Goal: Information Seeking & Learning: Check status

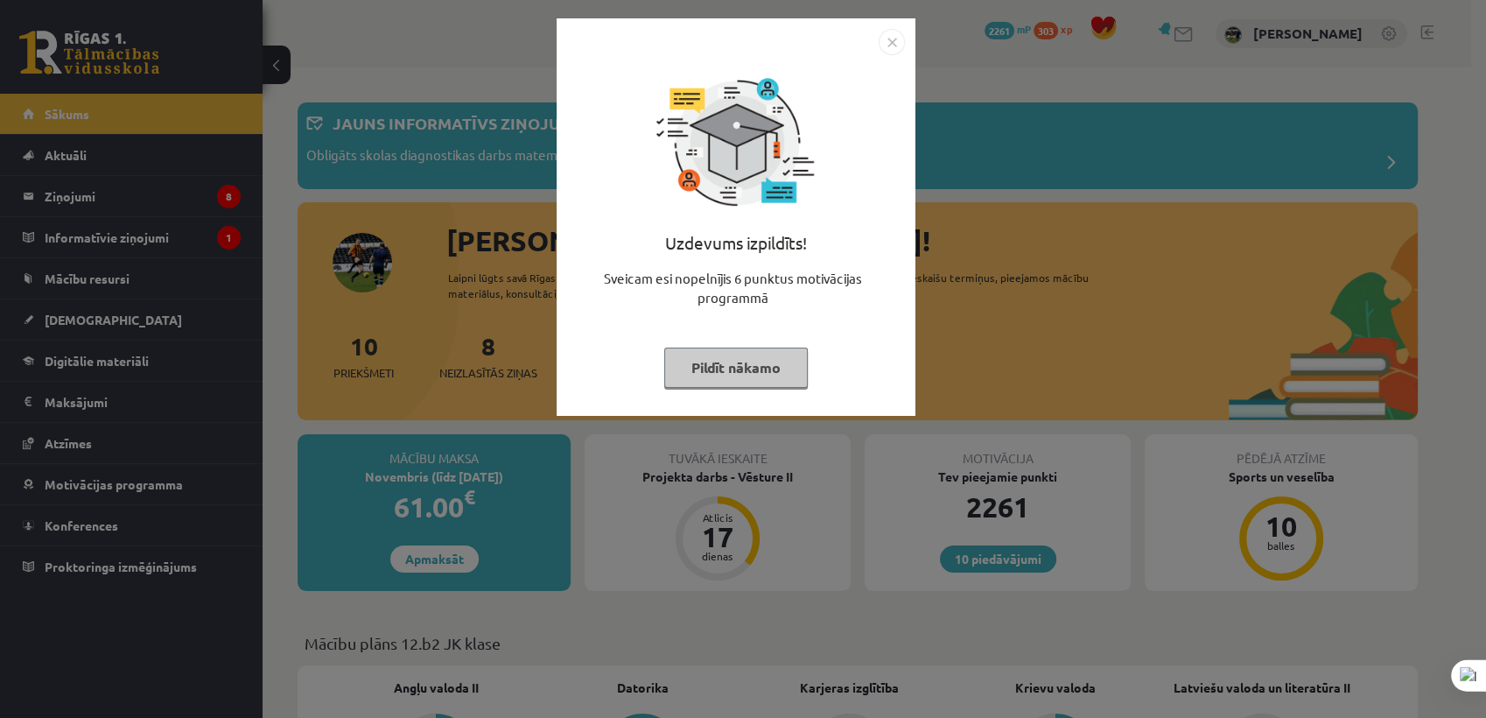
click at [747, 363] on button "Pildīt nākamo" at bounding box center [736, 367] width 144 height 40
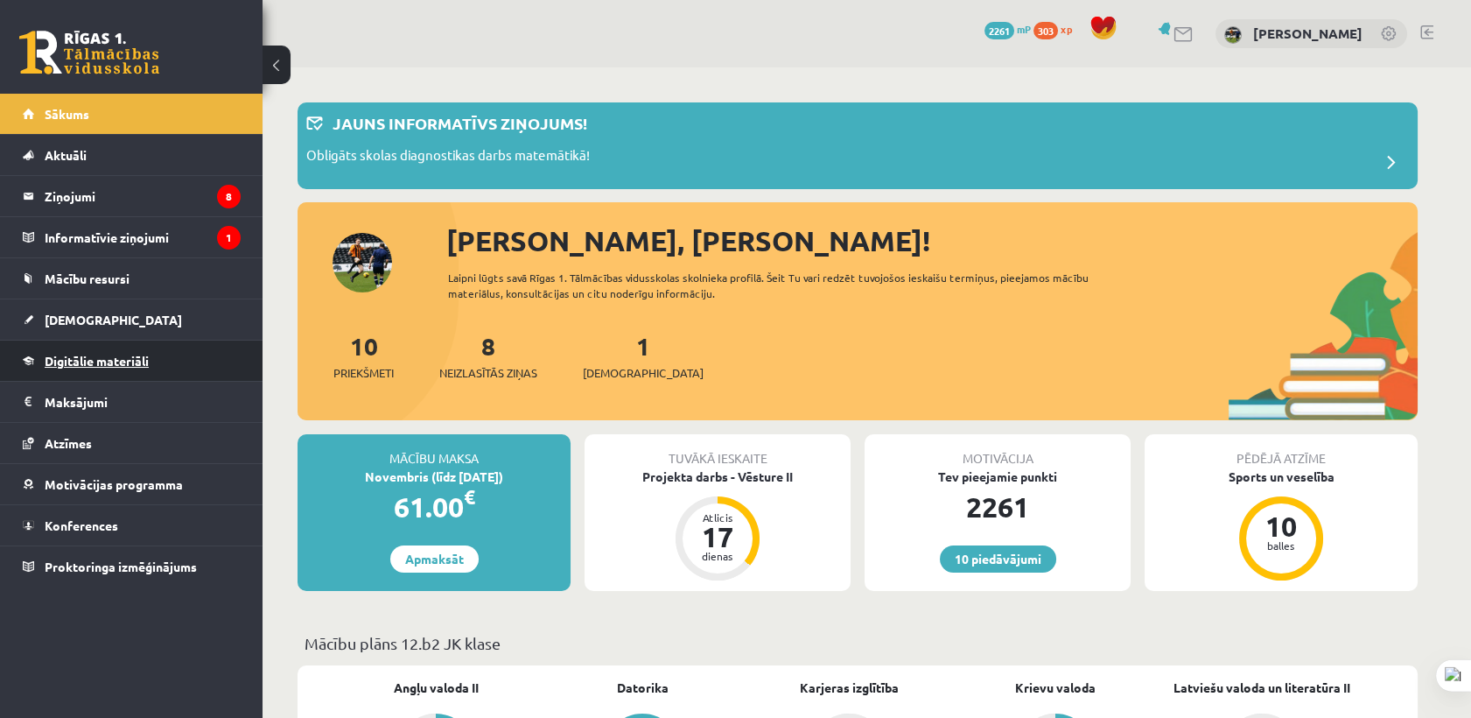
click at [122, 366] on span "Digitālie materiāli" at bounding box center [97, 361] width 104 height 16
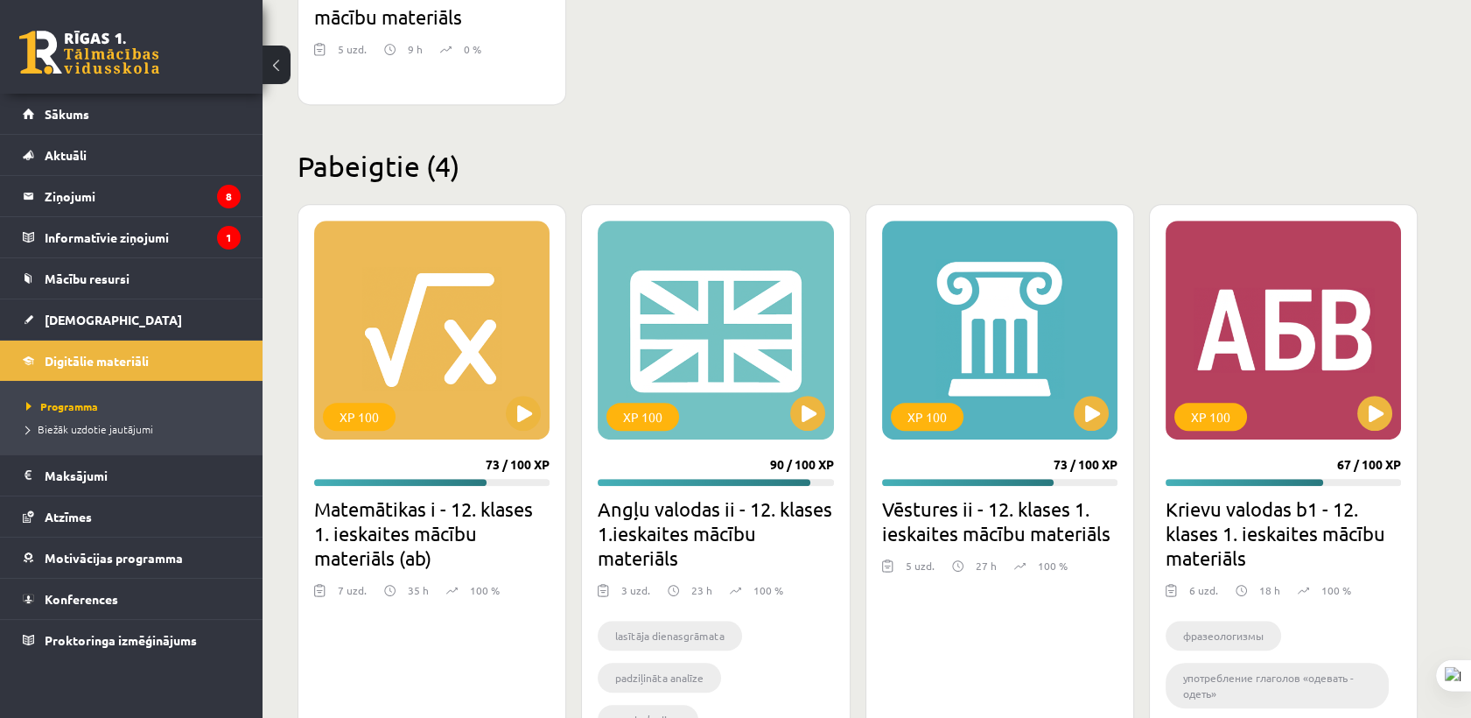
scroll to position [1948, 0]
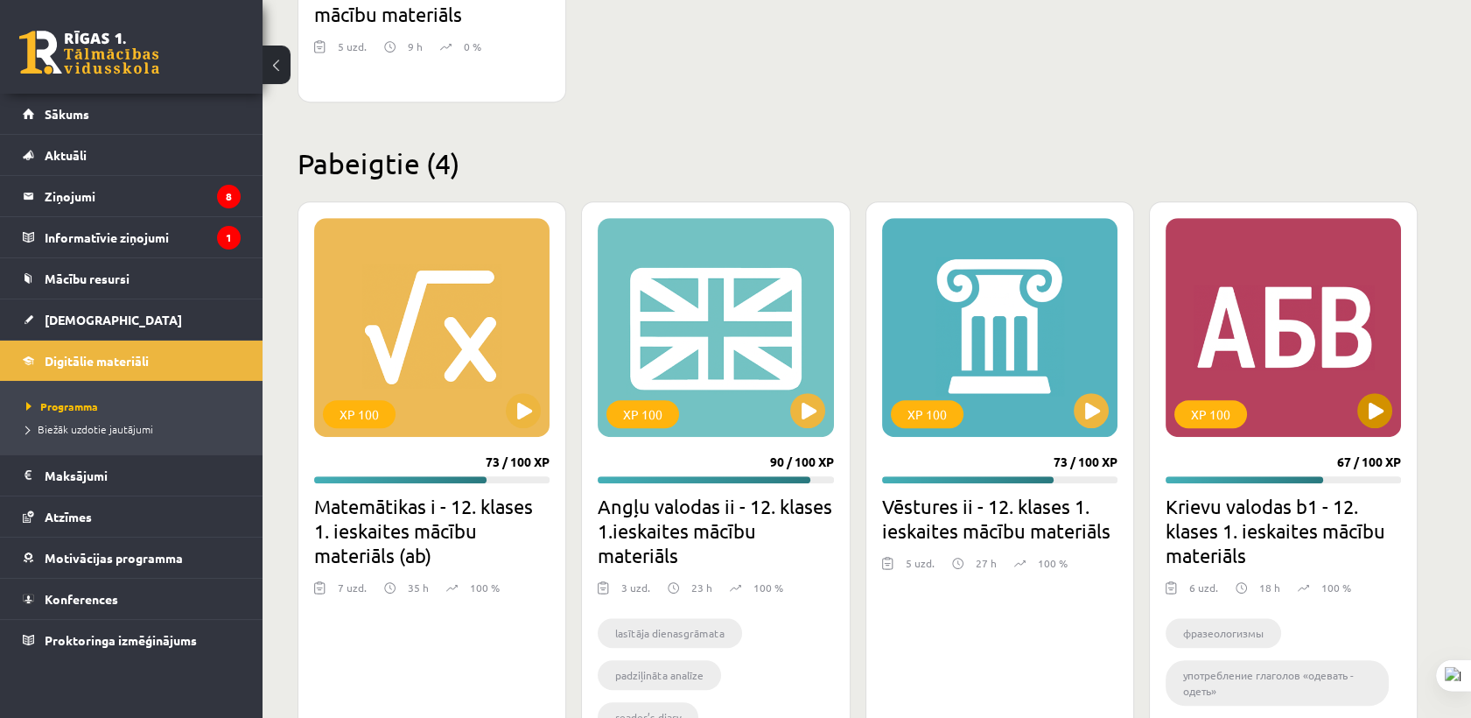
click at [1310, 288] on div "XP 100" at bounding box center [1283, 327] width 235 height 219
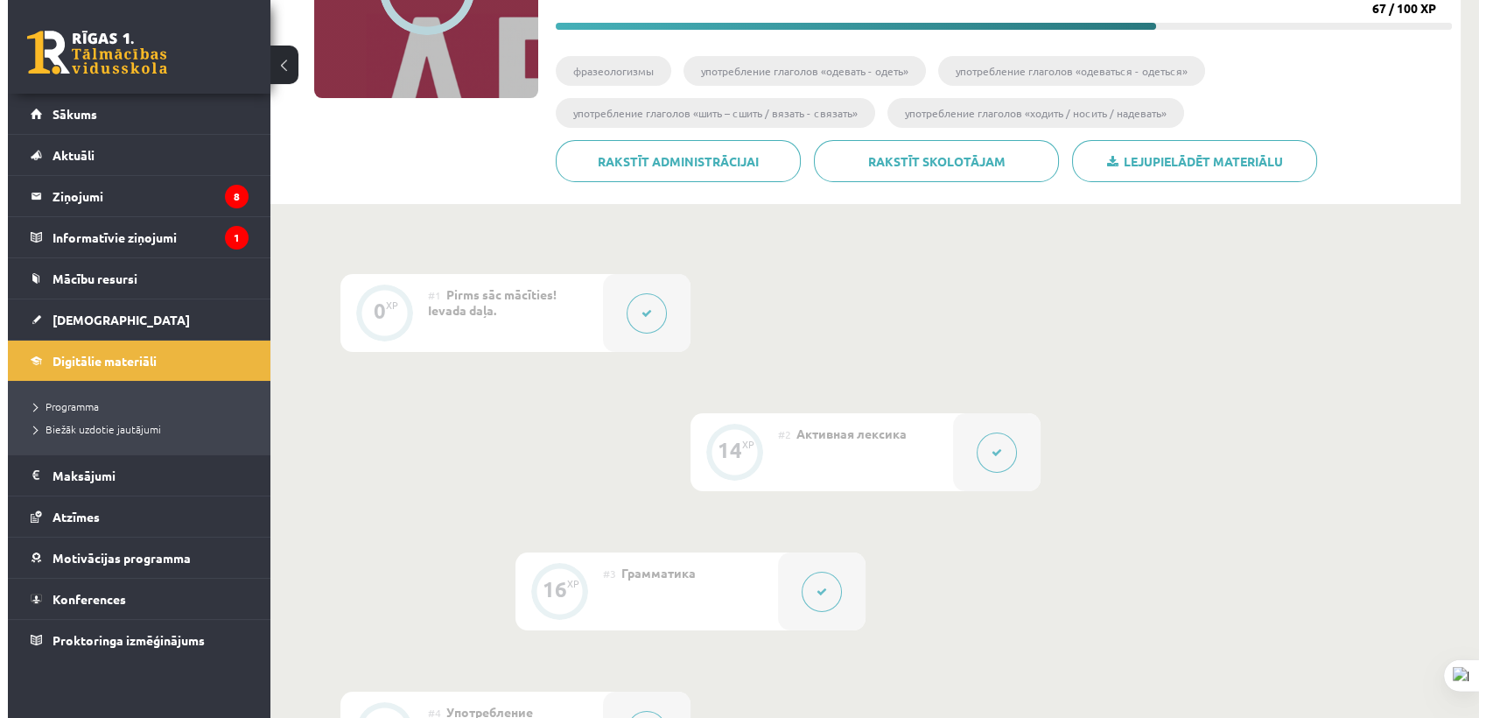
scroll to position [264, 0]
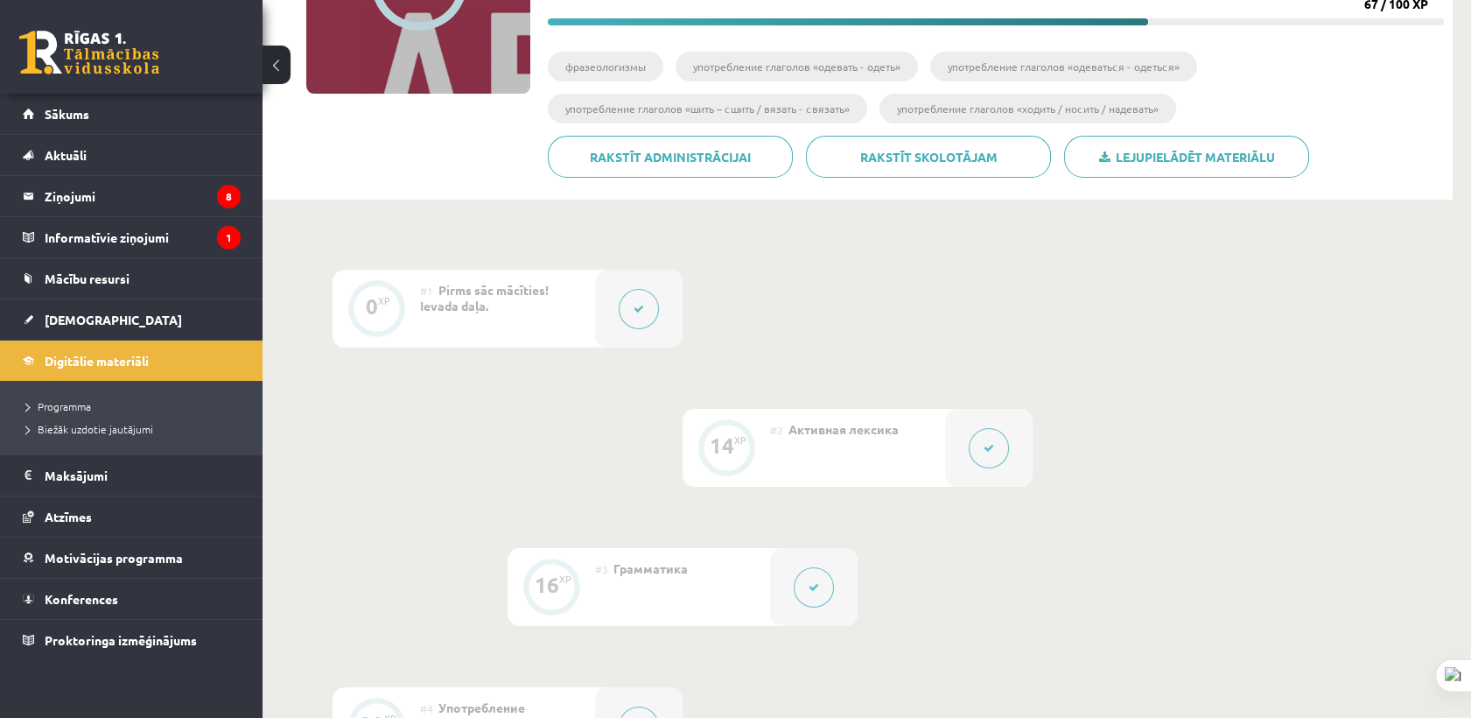
click at [996, 456] on button at bounding box center [989, 448] width 40 height 40
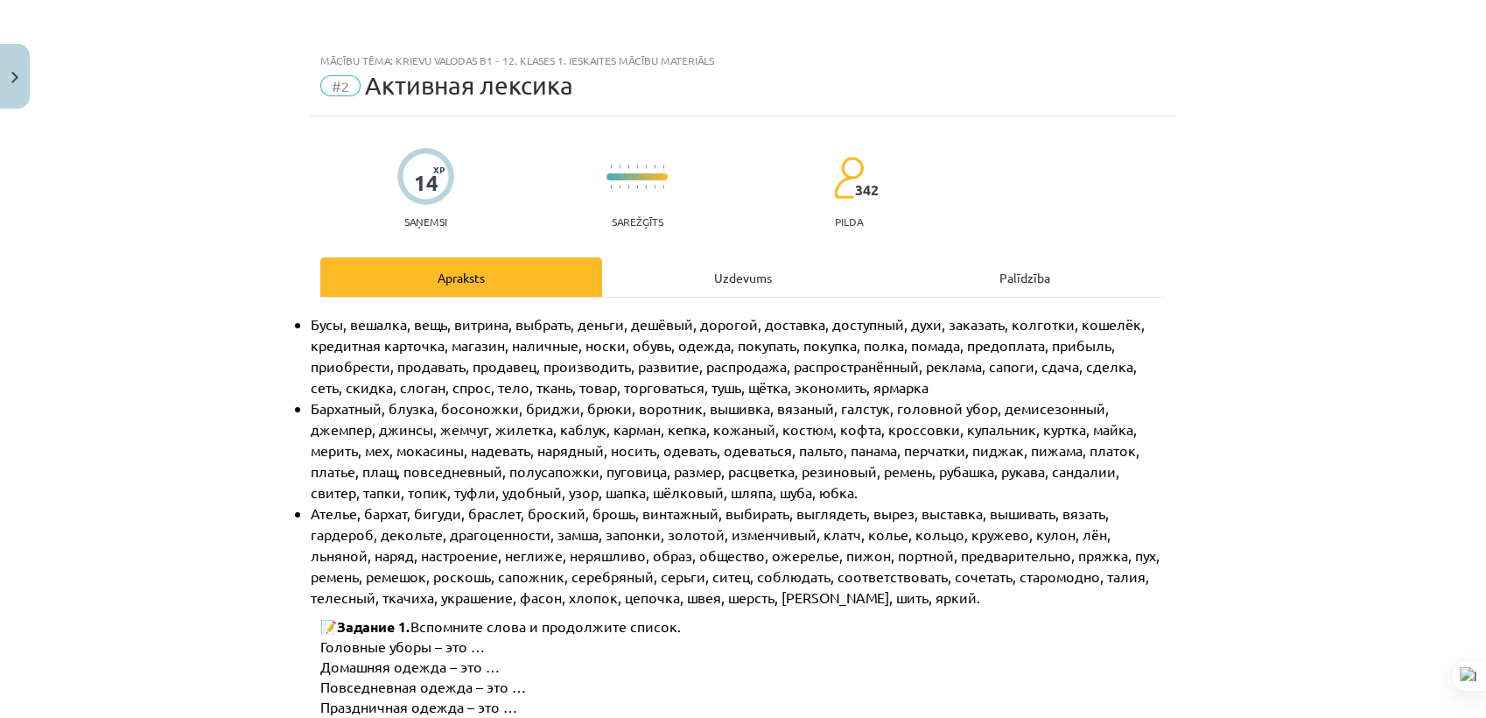
click at [695, 268] on div "Uzdevums" at bounding box center [743, 276] width 282 height 39
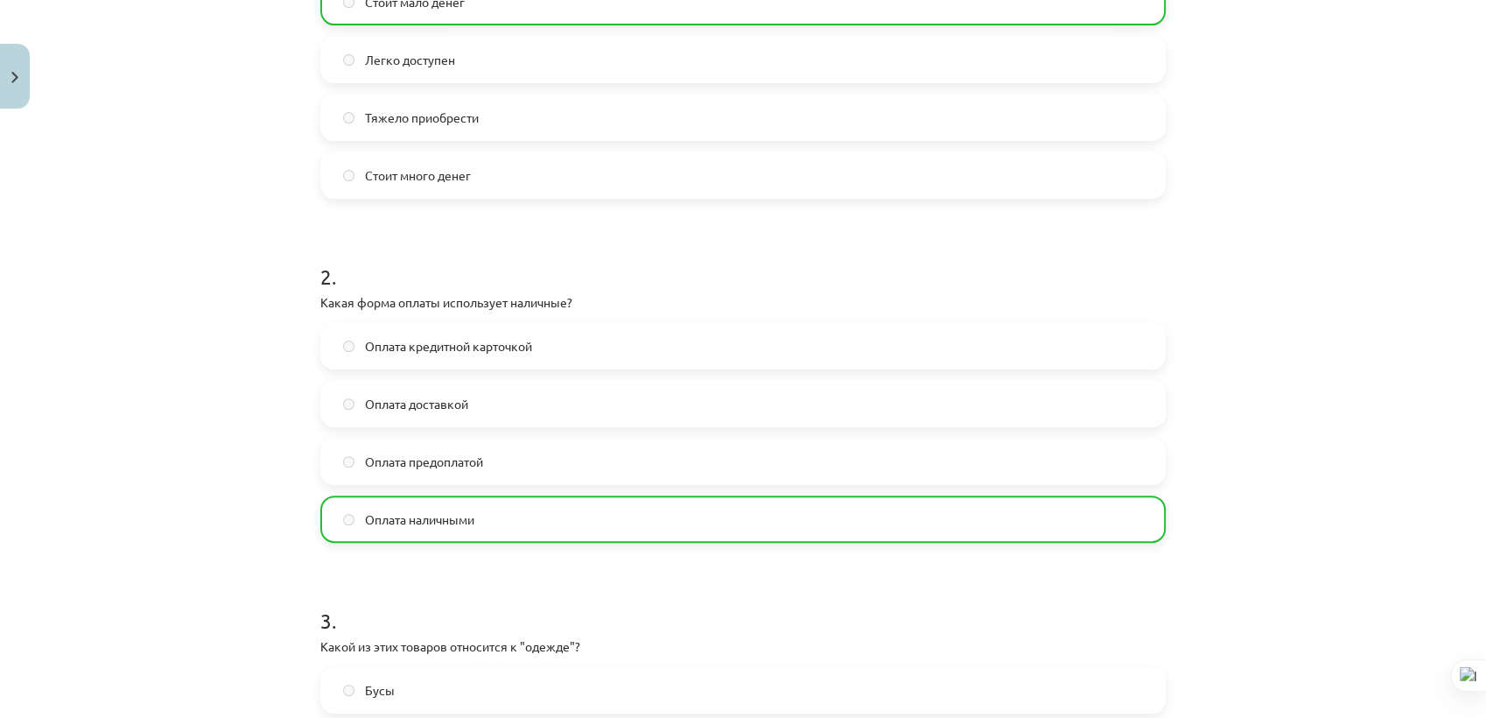
scroll to position [510, 0]
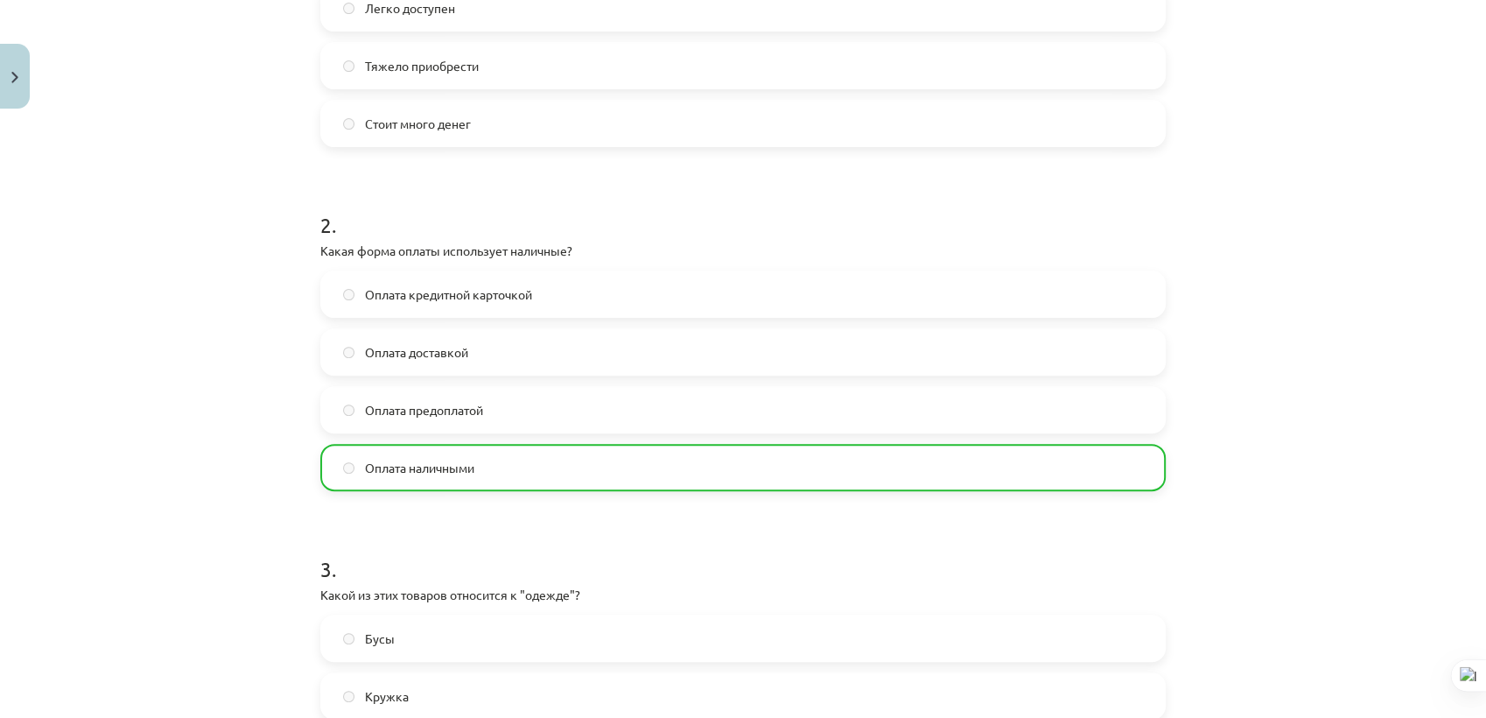
drag, startPoint x: 1484, startPoint y: 236, endPoint x: 1489, endPoint y: 314, distance: 78.0
click at [1470, 314] on html "0 Dāvanas 2261 mP 303 xp [PERSON_NAME] Sākums Aktuāli Kā mācīties [PERSON_NAME]…" at bounding box center [743, 95] width 1486 height 718
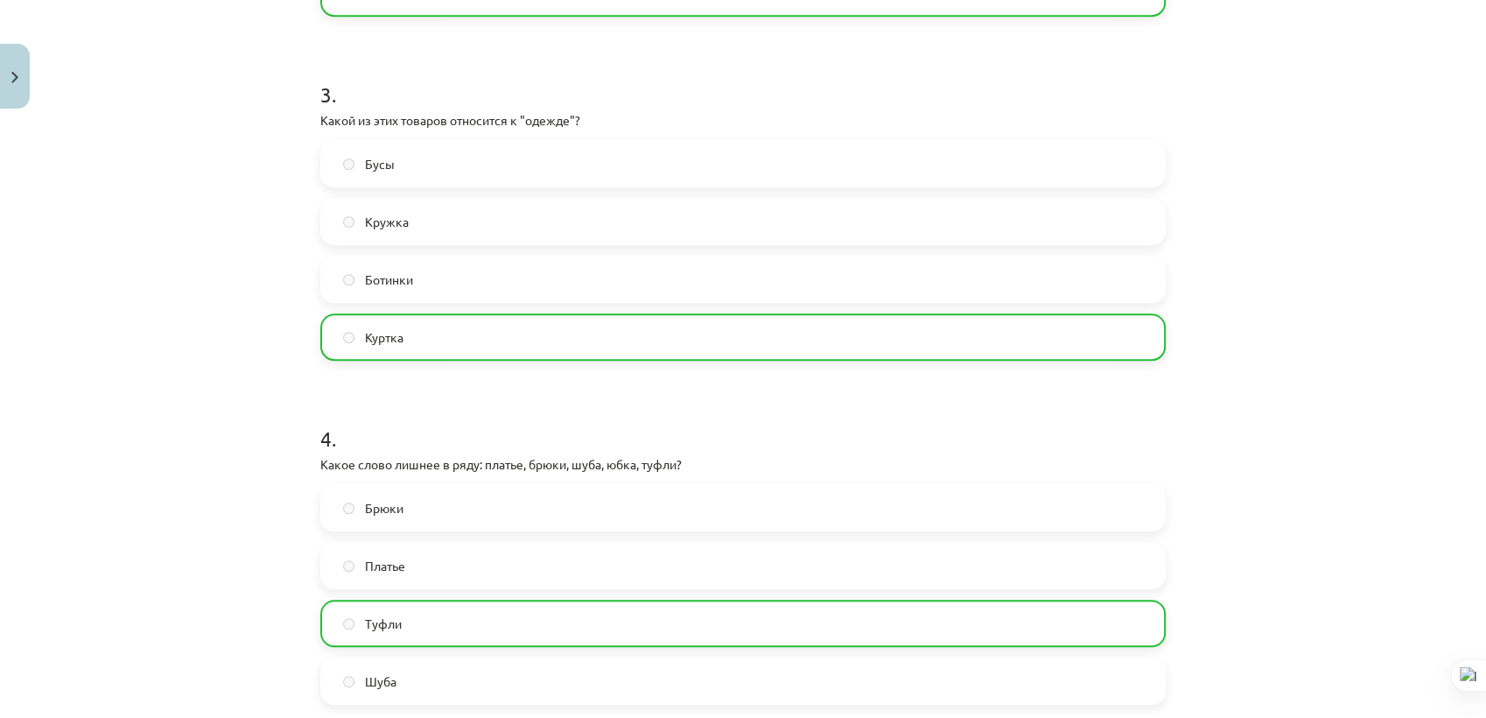
scroll to position [991, 0]
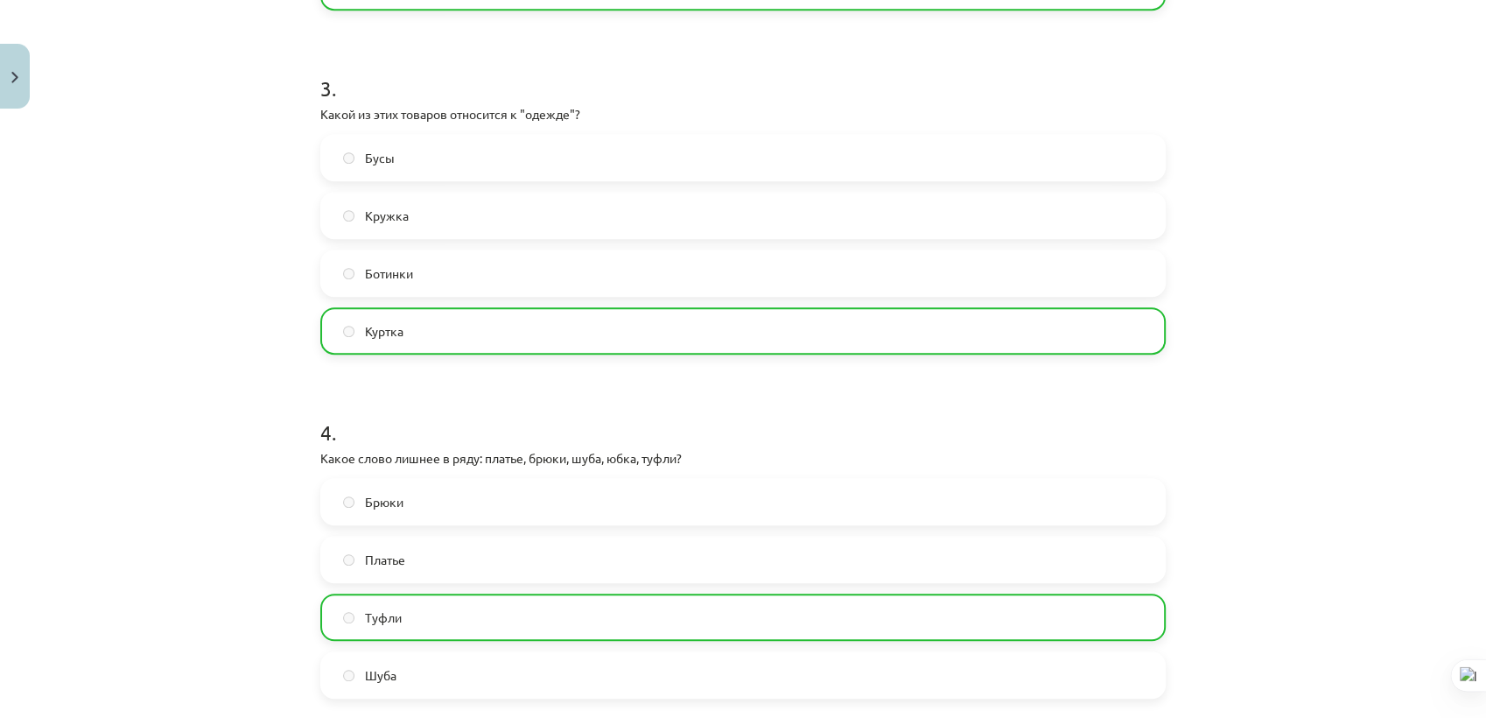
drag, startPoint x: 1484, startPoint y: 418, endPoint x: 1484, endPoint y: 560, distance: 141.8
click at [1470, 453] on html "0 Dāvanas 2261 mP 303 xp [PERSON_NAME] Sākums Aktuāli Kā mācīties [PERSON_NAME]…" at bounding box center [743, 95] width 1486 height 718
drag, startPoint x: 1484, startPoint y: 494, endPoint x: 1474, endPoint y: 577, distance: 82.9
click at [1470, 453] on html "0 Dāvanas 2261 mP 303 xp [PERSON_NAME] Sākums Aktuāli Kā mācīties [PERSON_NAME]…" at bounding box center [743, 95] width 1486 height 718
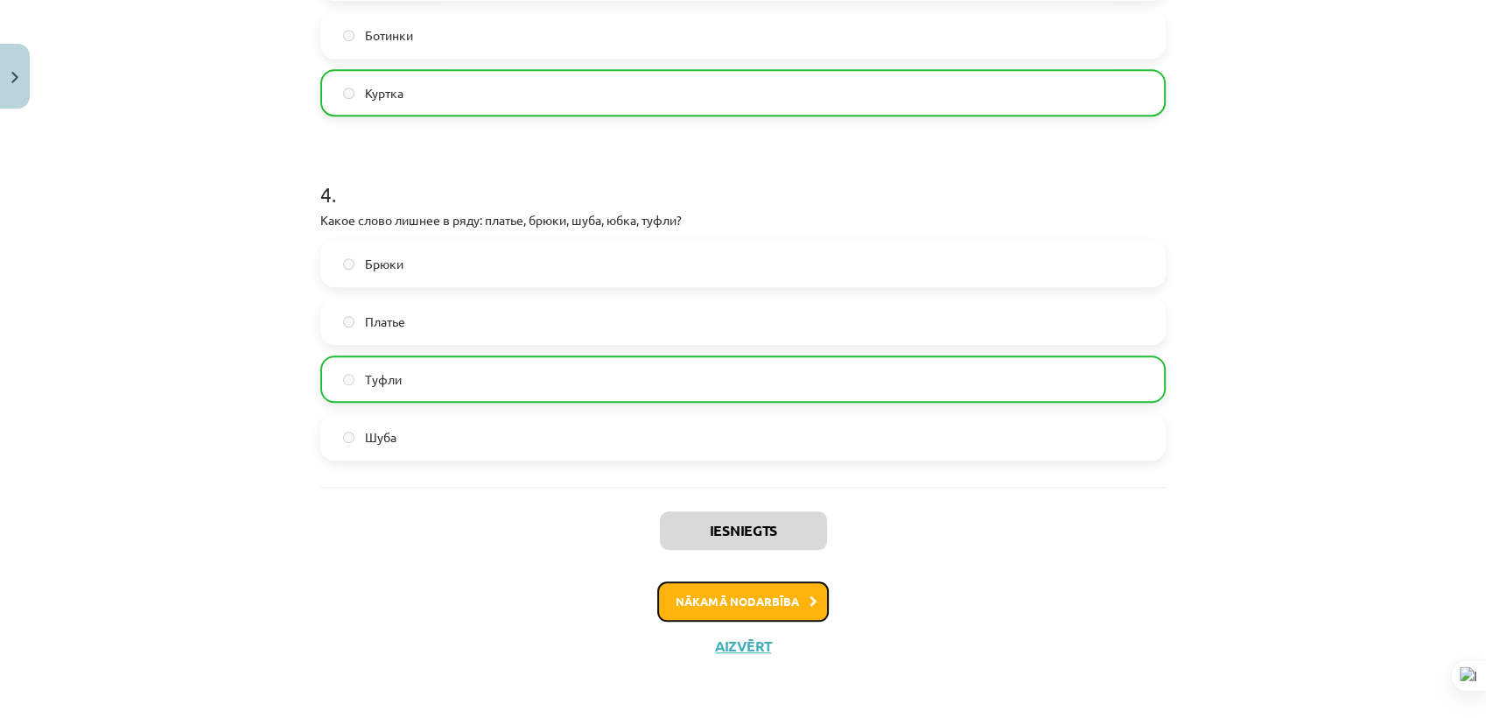
click at [778, 592] on button "Nākamā nodarbība" at bounding box center [743, 601] width 172 height 40
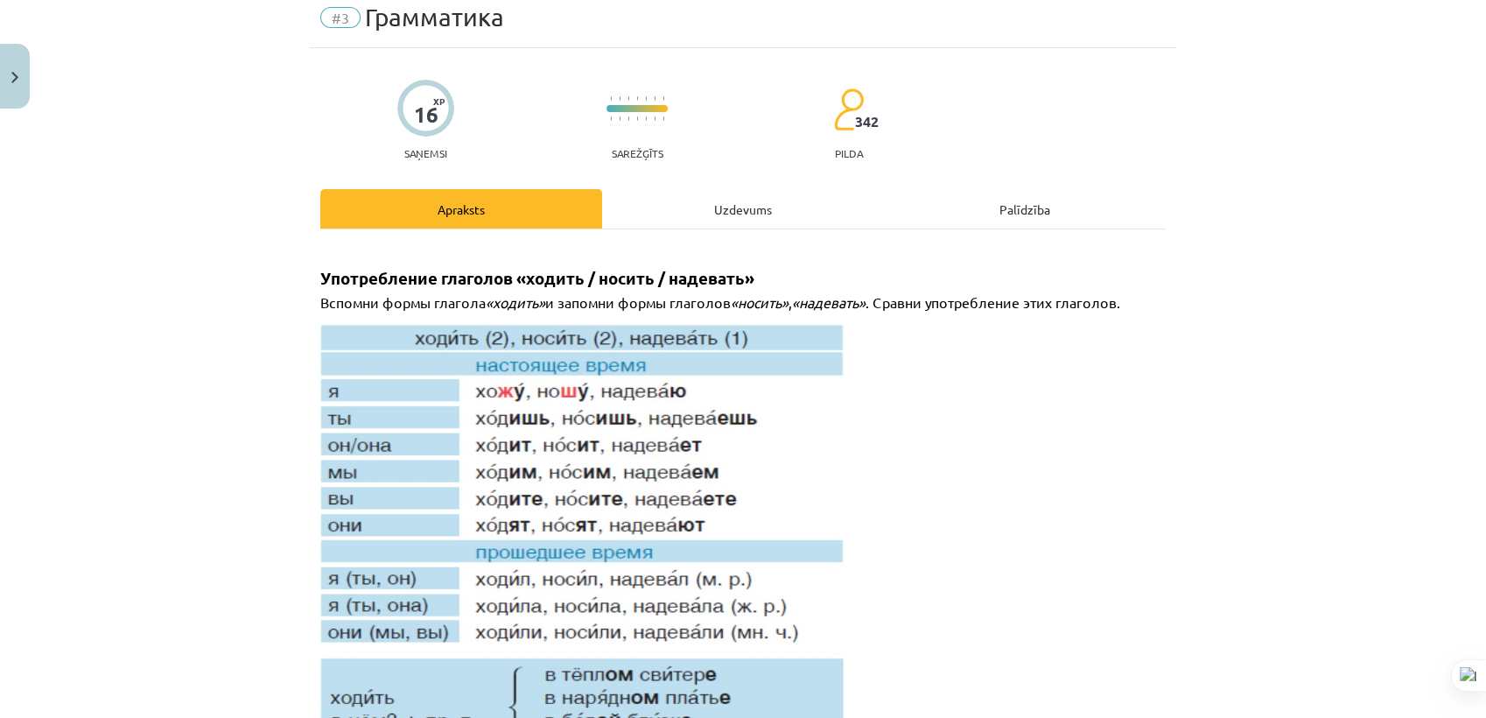
scroll to position [43, 0]
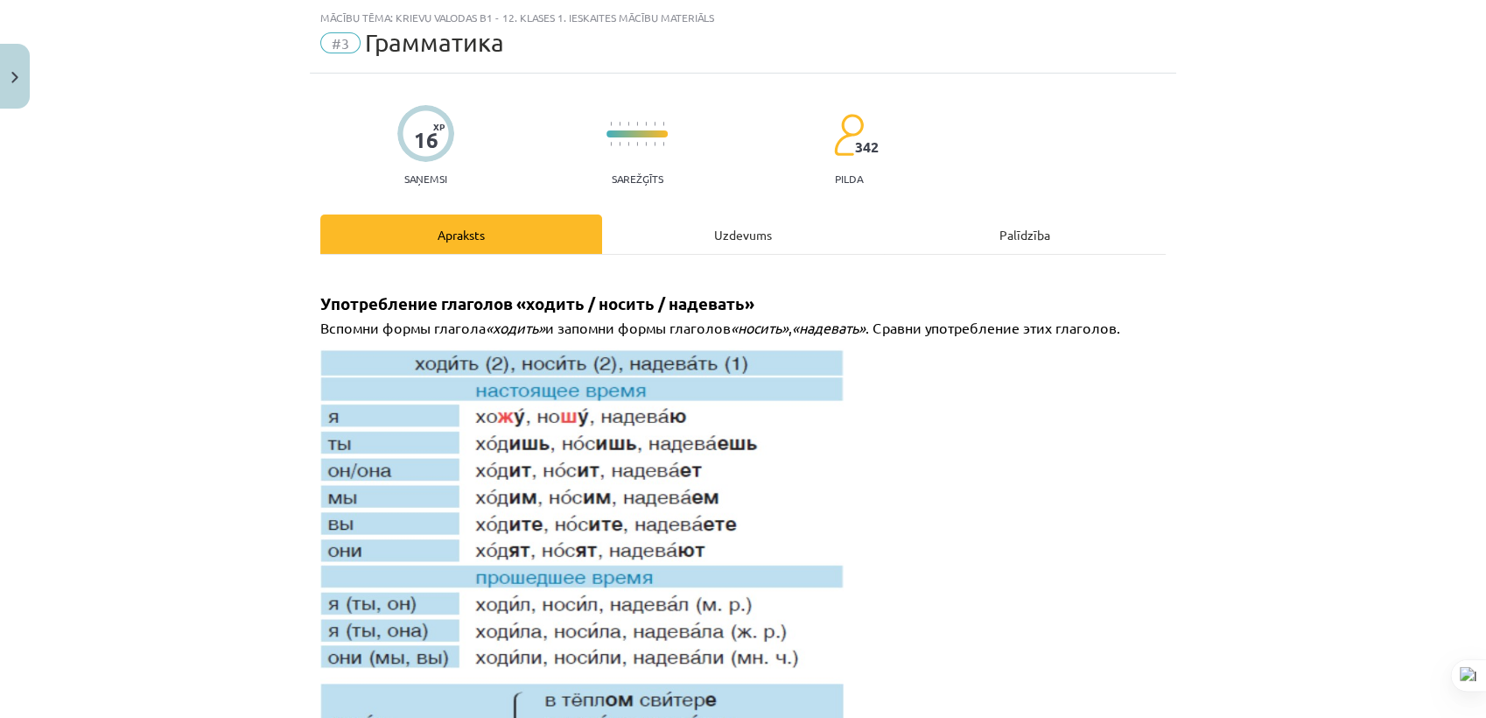
click at [670, 226] on div "Uzdevums" at bounding box center [743, 233] width 282 height 39
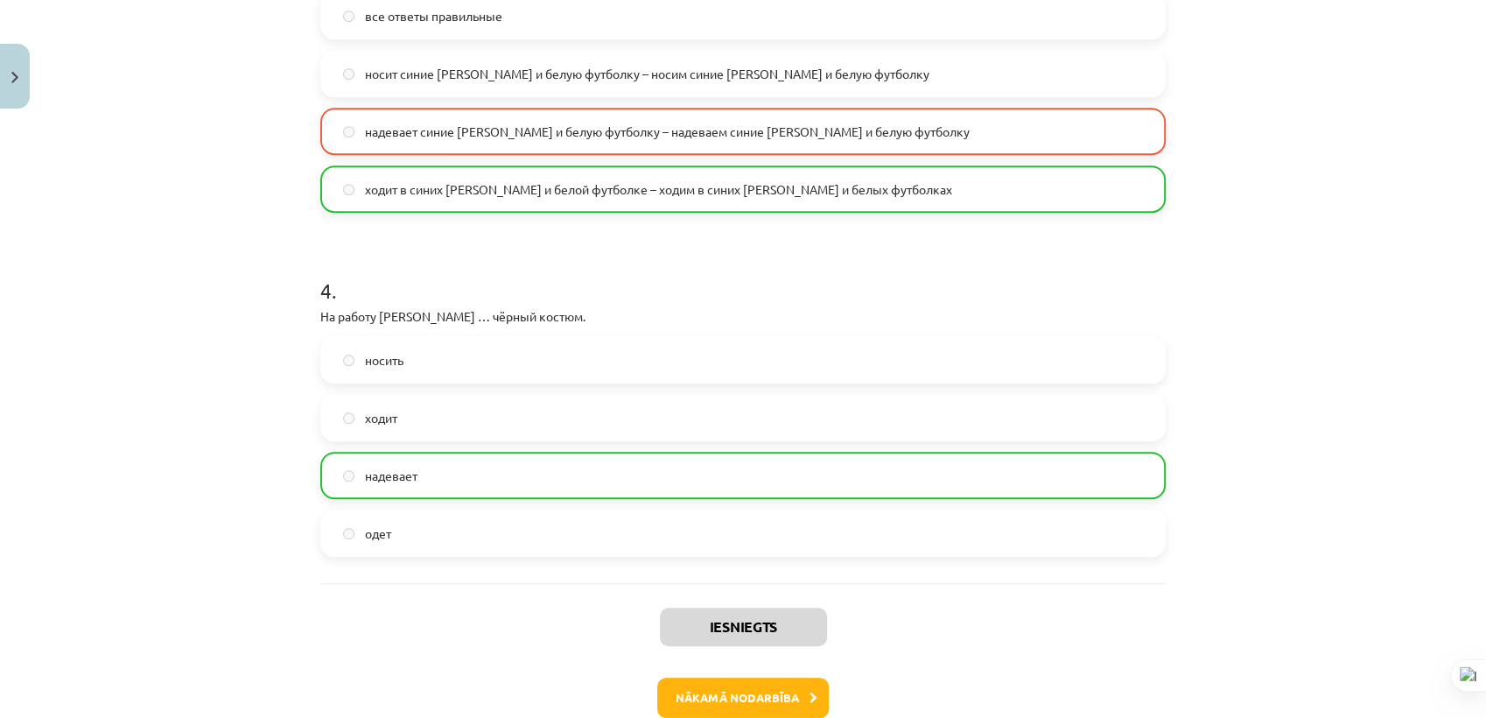
scroll to position [1258, 0]
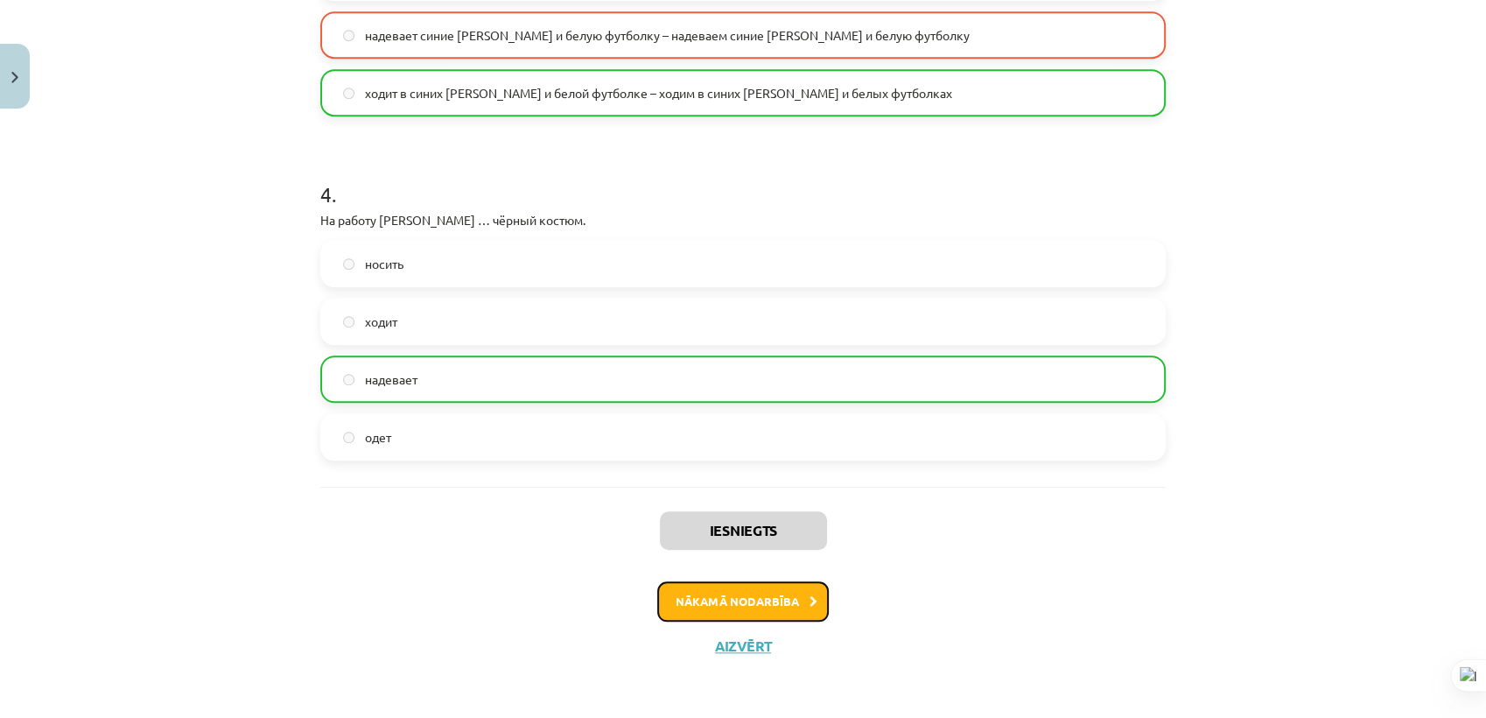
click at [767, 606] on button "Nākamā nodarbība" at bounding box center [743, 601] width 172 height 40
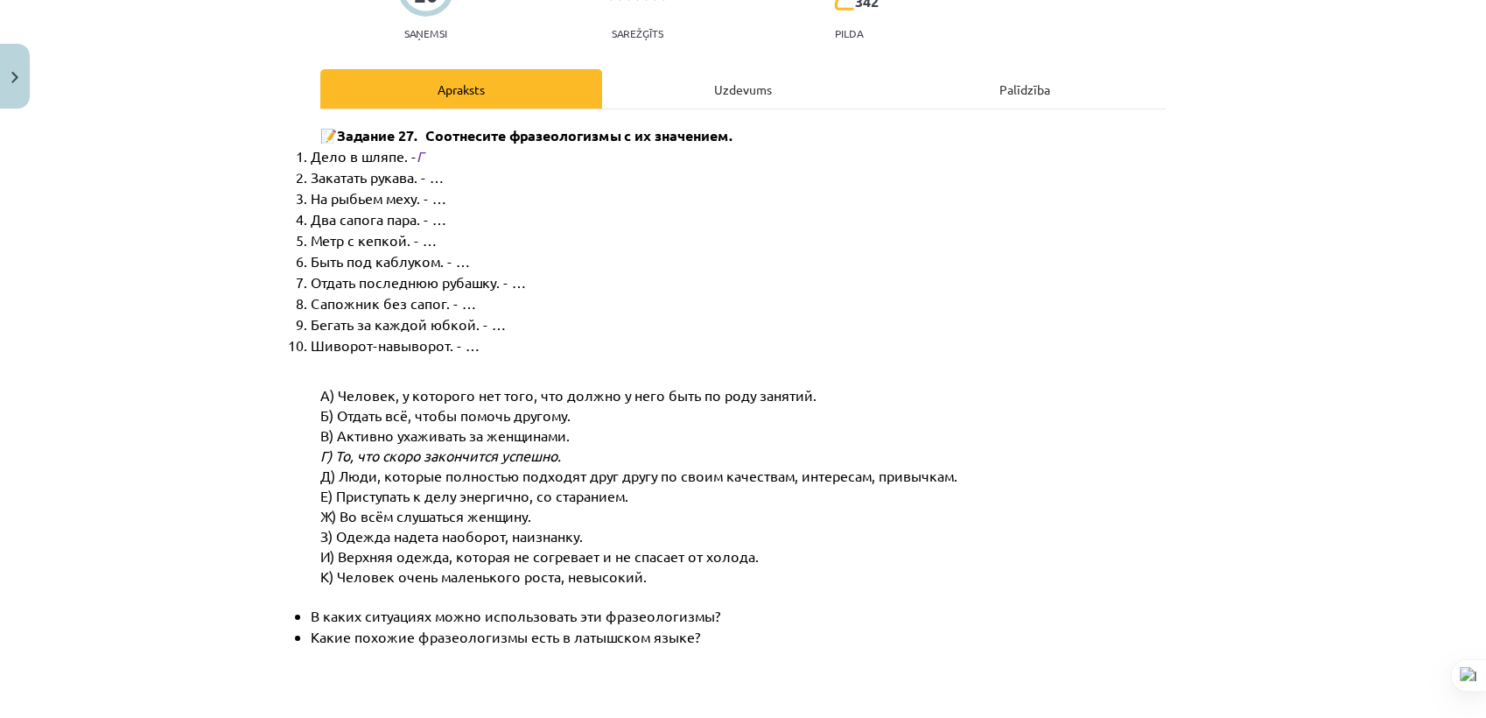
scroll to position [43, 0]
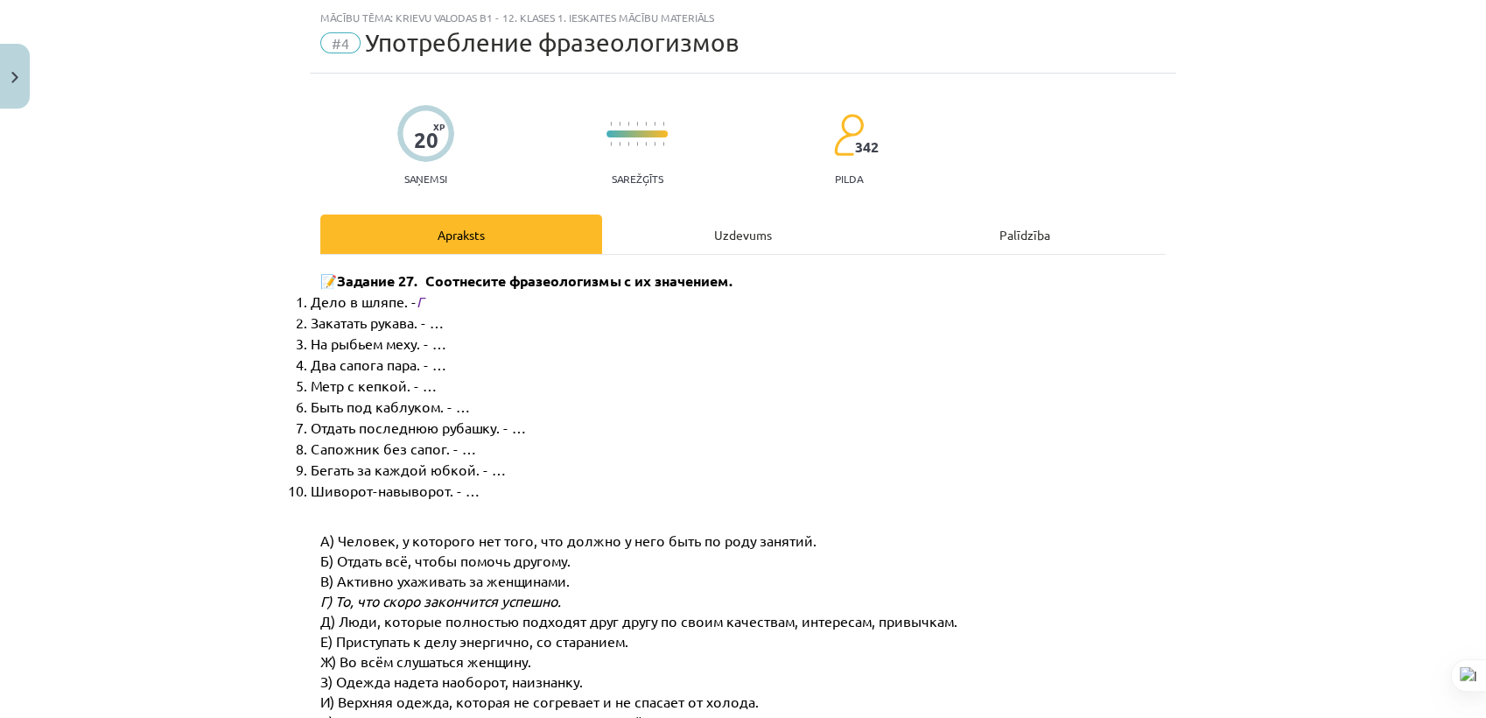
click at [703, 234] on div "Uzdevums" at bounding box center [743, 233] width 282 height 39
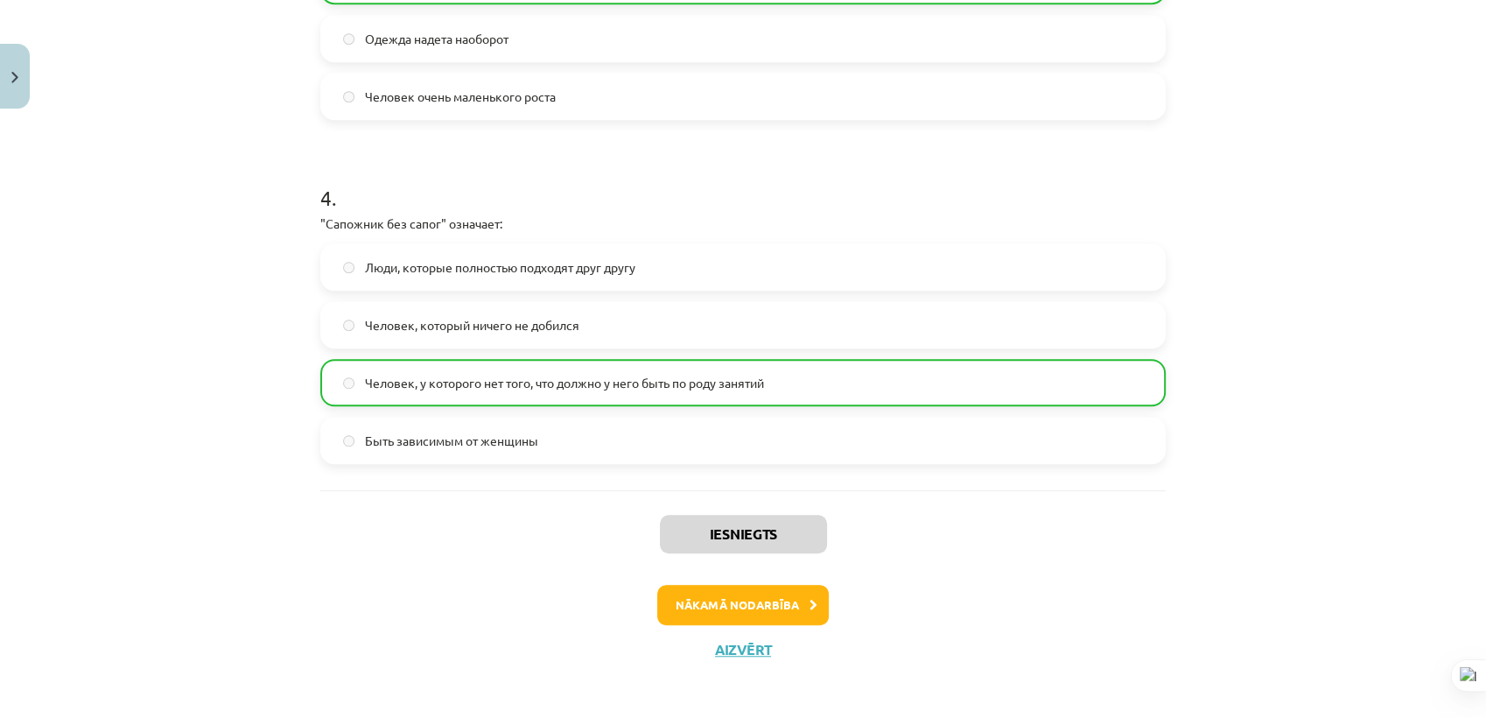
scroll to position [1229, 0]
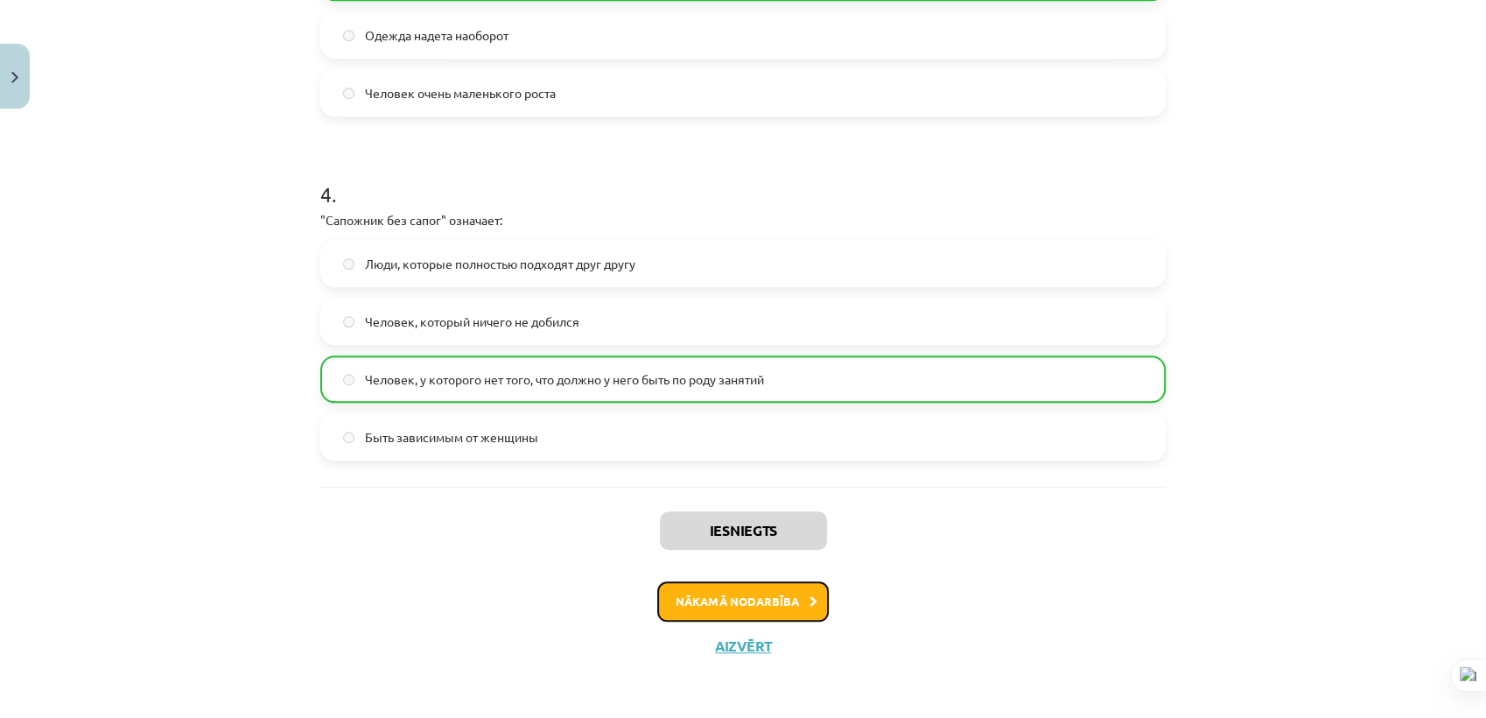
click at [722, 617] on button "Nākamā nodarbība" at bounding box center [743, 601] width 172 height 40
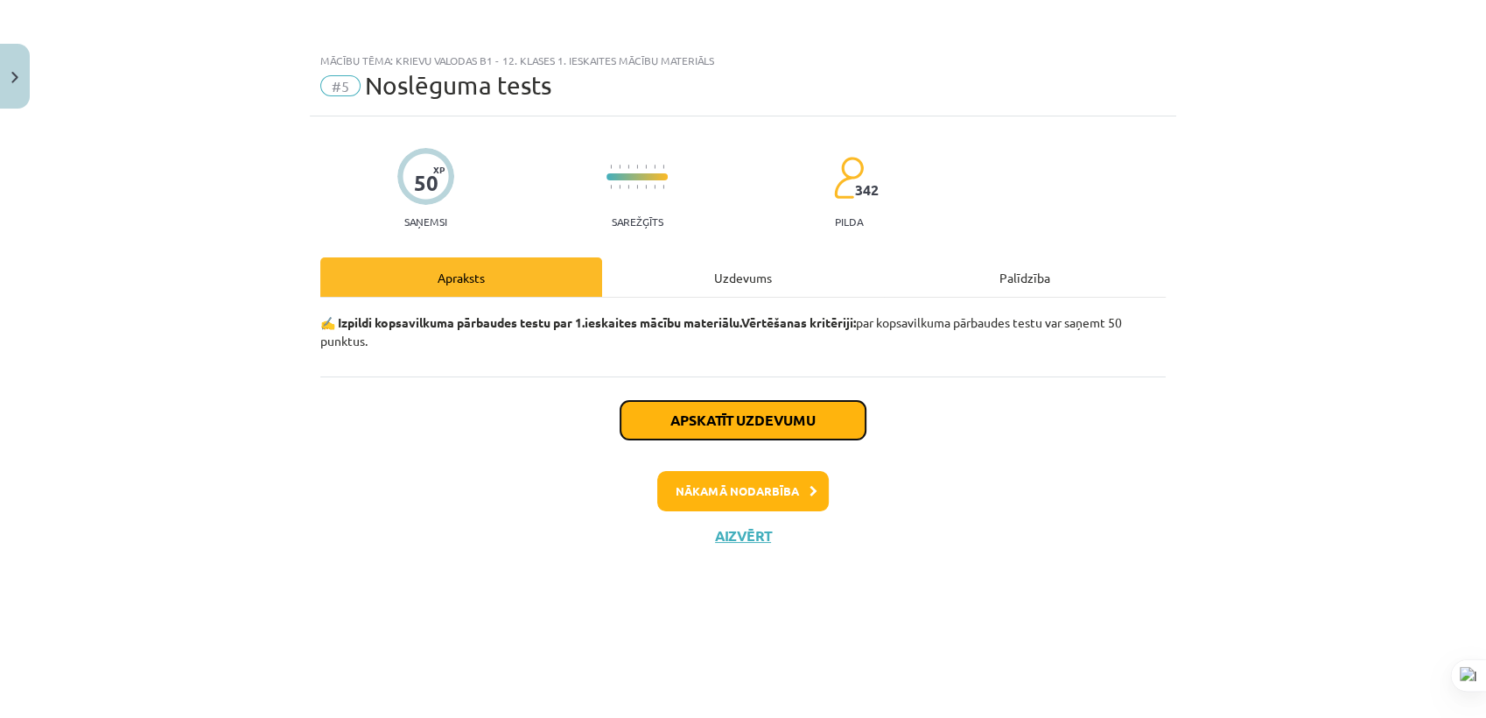
click at [735, 417] on button "Apskatīt uzdevumu" at bounding box center [742, 420] width 245 height 39
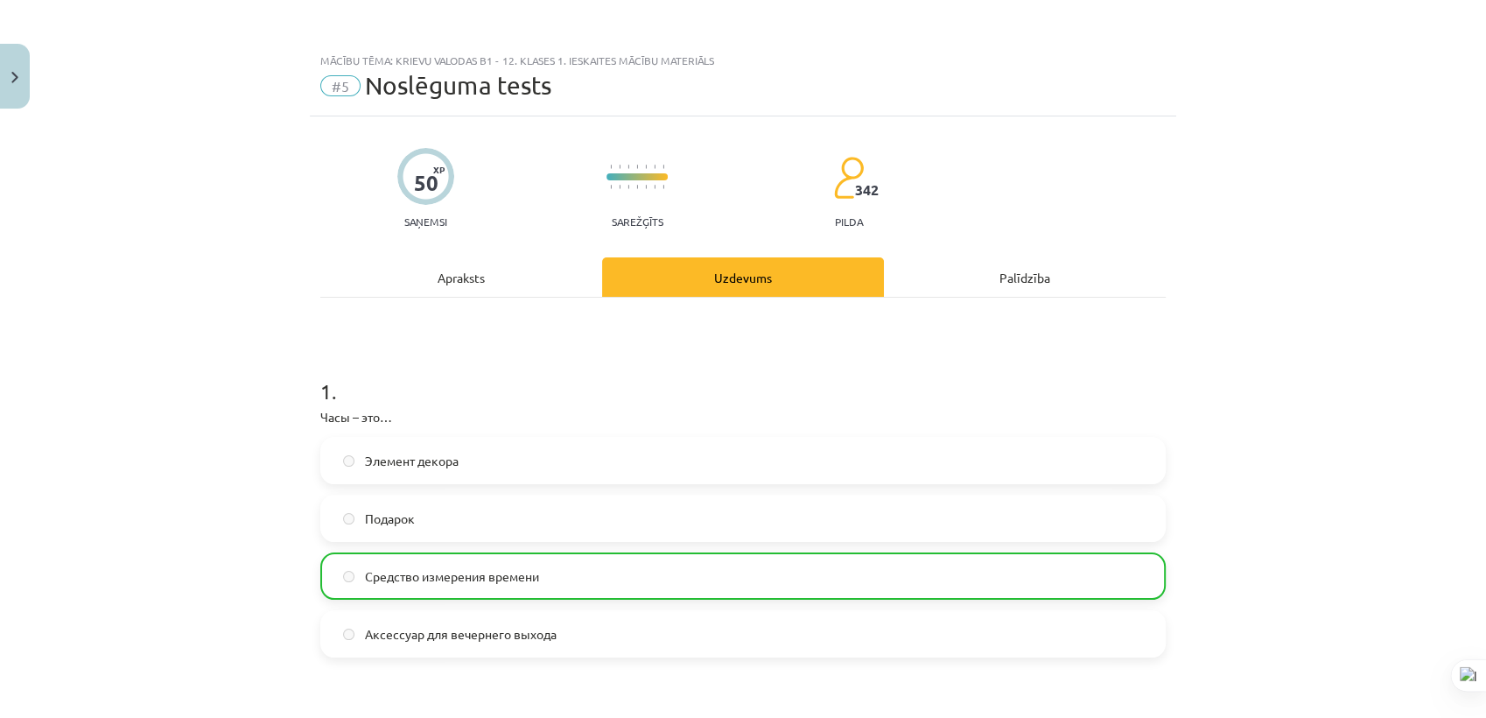
drag, startPoint x: 1484, startPoint y: 67, endPoint x: 1489, endPoint y: 106, distance: 39.6
click at [1470, 106] on html "0 Dāvanas 2261 mP 303 xp [PERSON_NAME] Sākums Aktuāli Kā mācīties [PERSON_NAME]…" at bounding box center [743, 95] width 1486 height 718
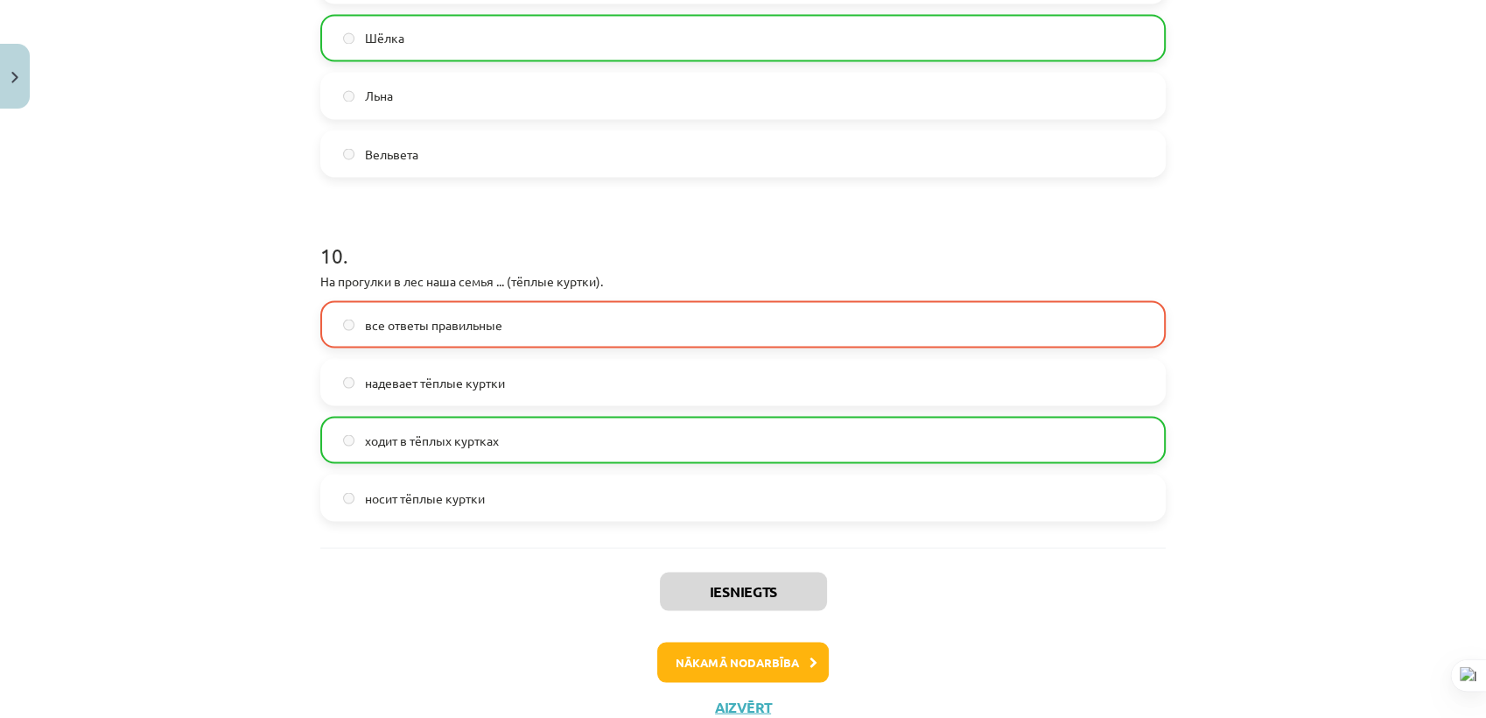
scroll to position [3292, 0]
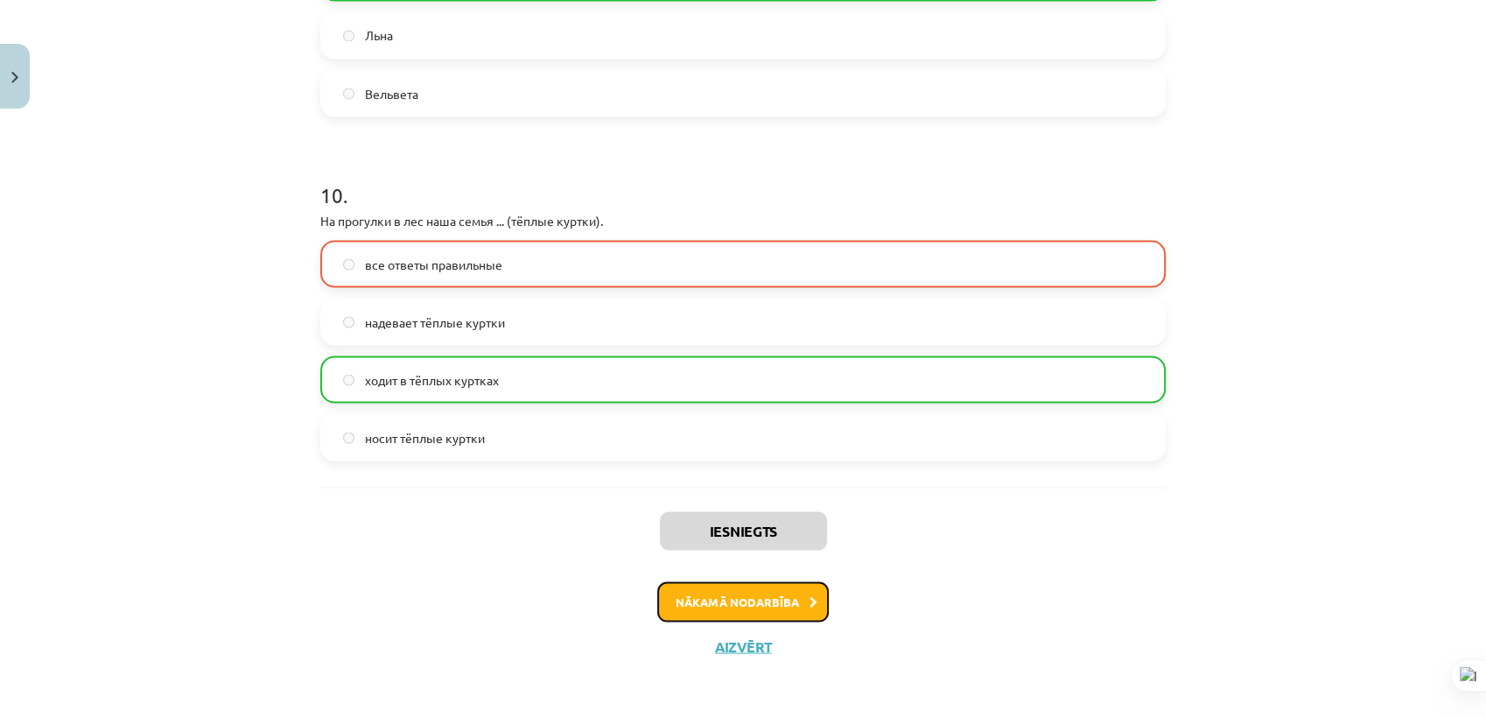
click at [809, 604] on icon at bounding box center [813, 601] width 8 height 11
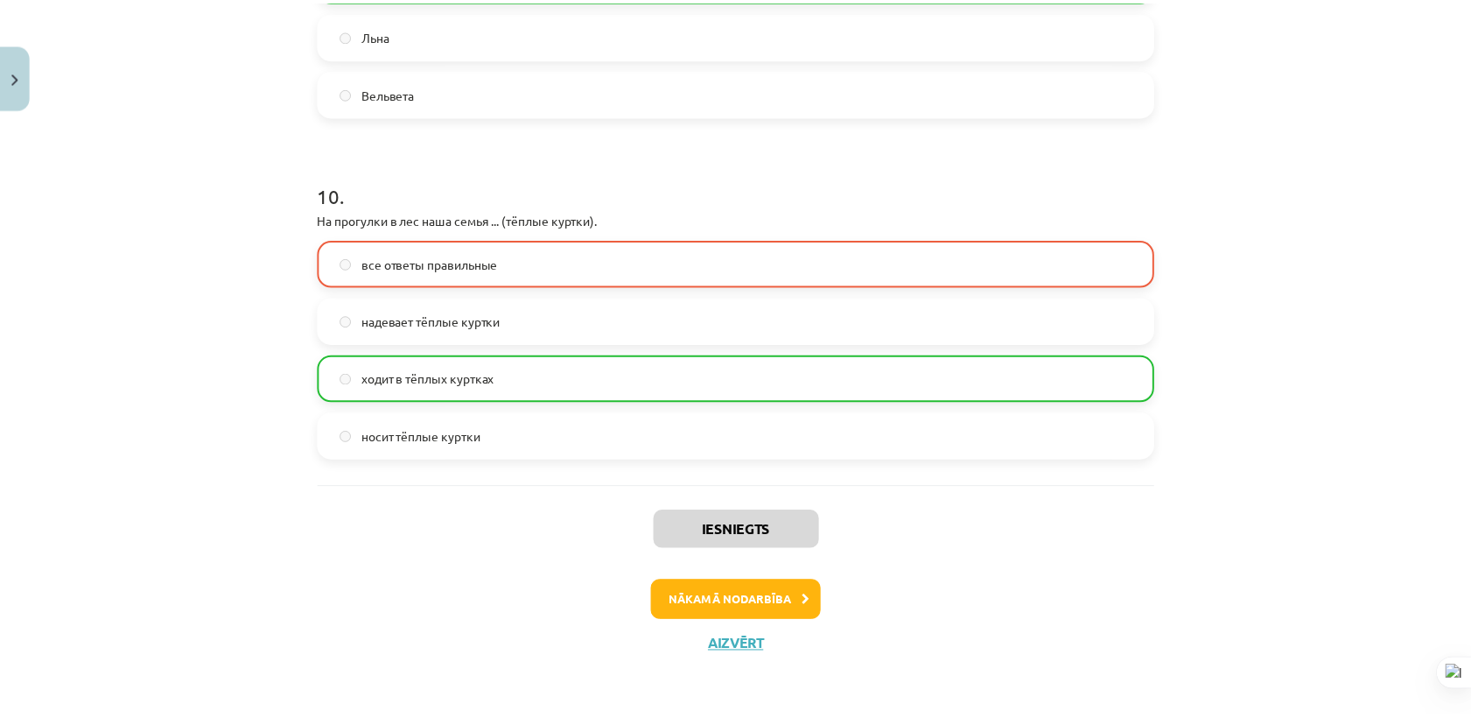
scroll to position [0, 0]
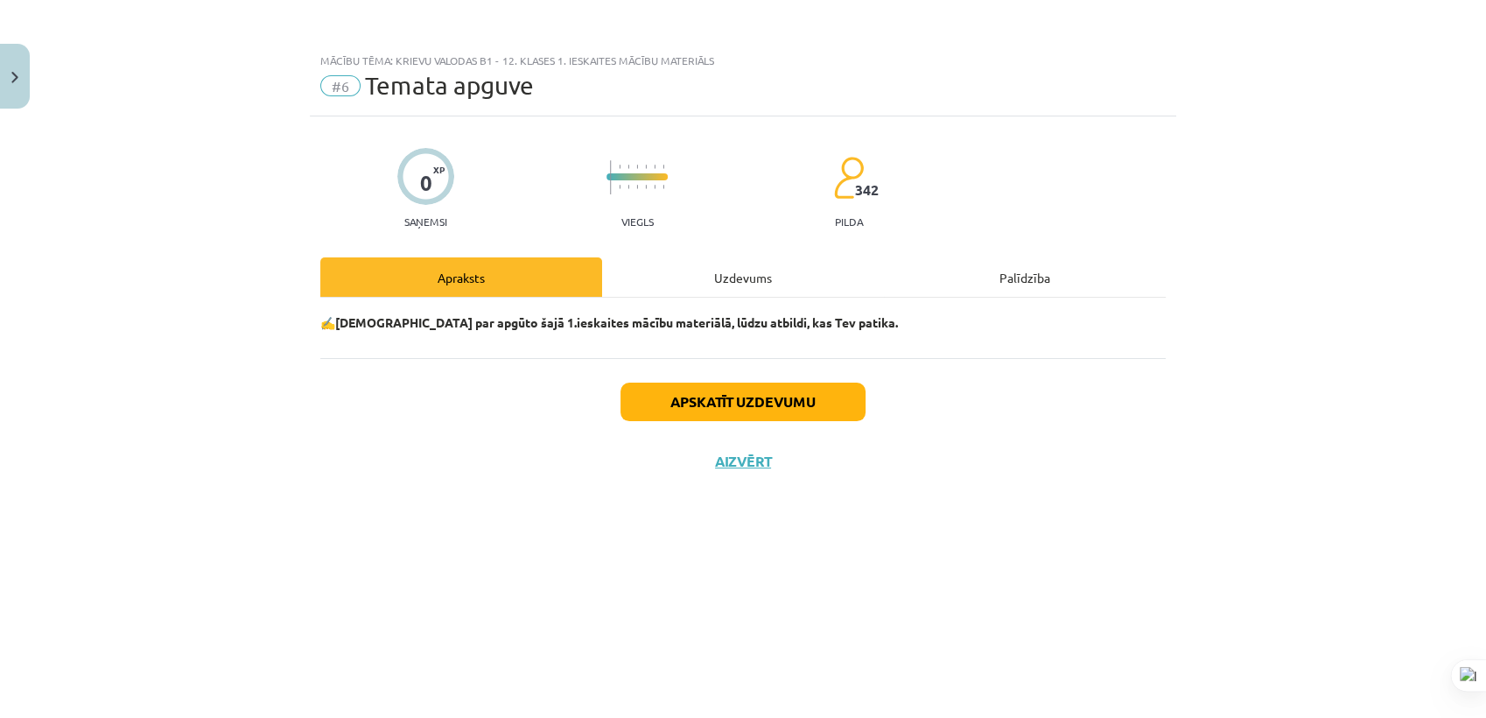
click at [711, 263] on div "Uzdevums" at bounding box center [743, 276] width 282 height 39
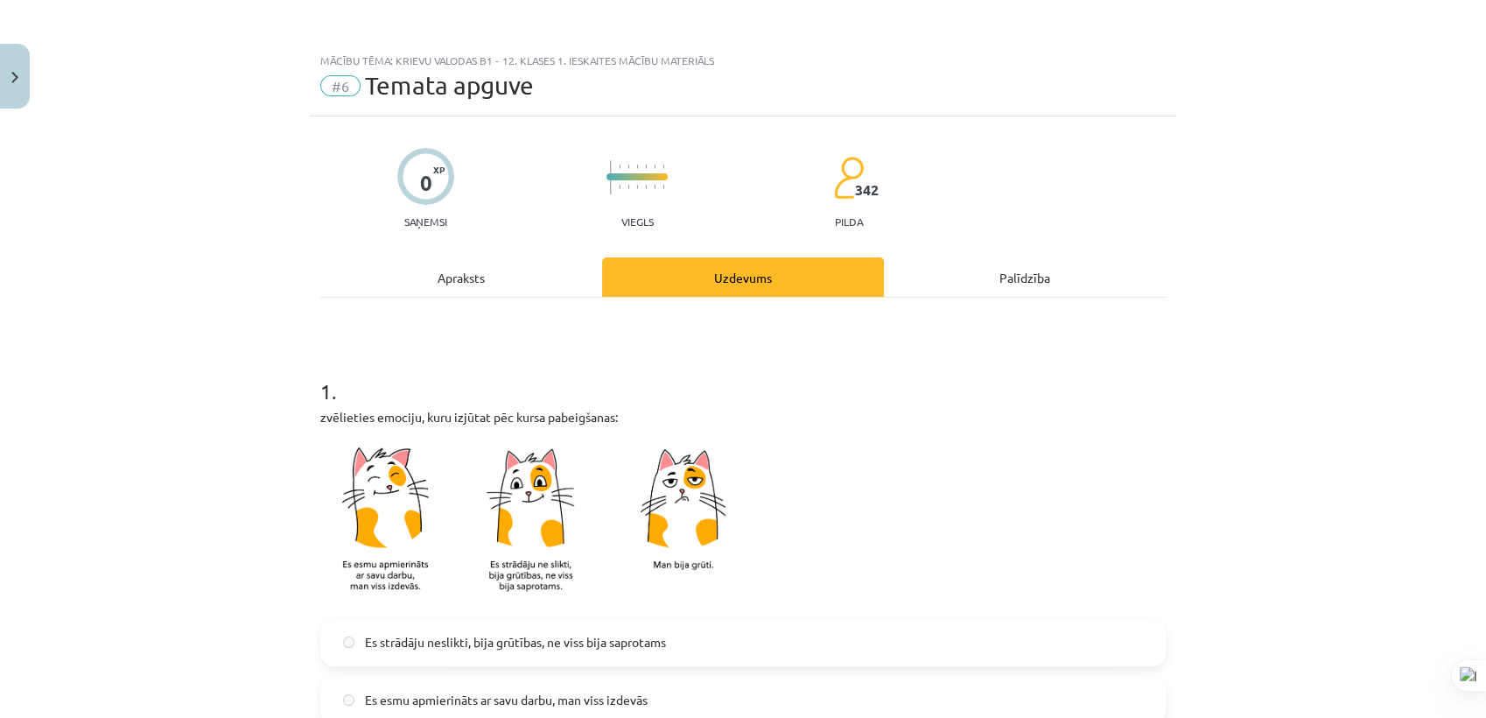
click at [491, 280] on div "Apraksts" at bounding box center [461, 276] width 282 height 39
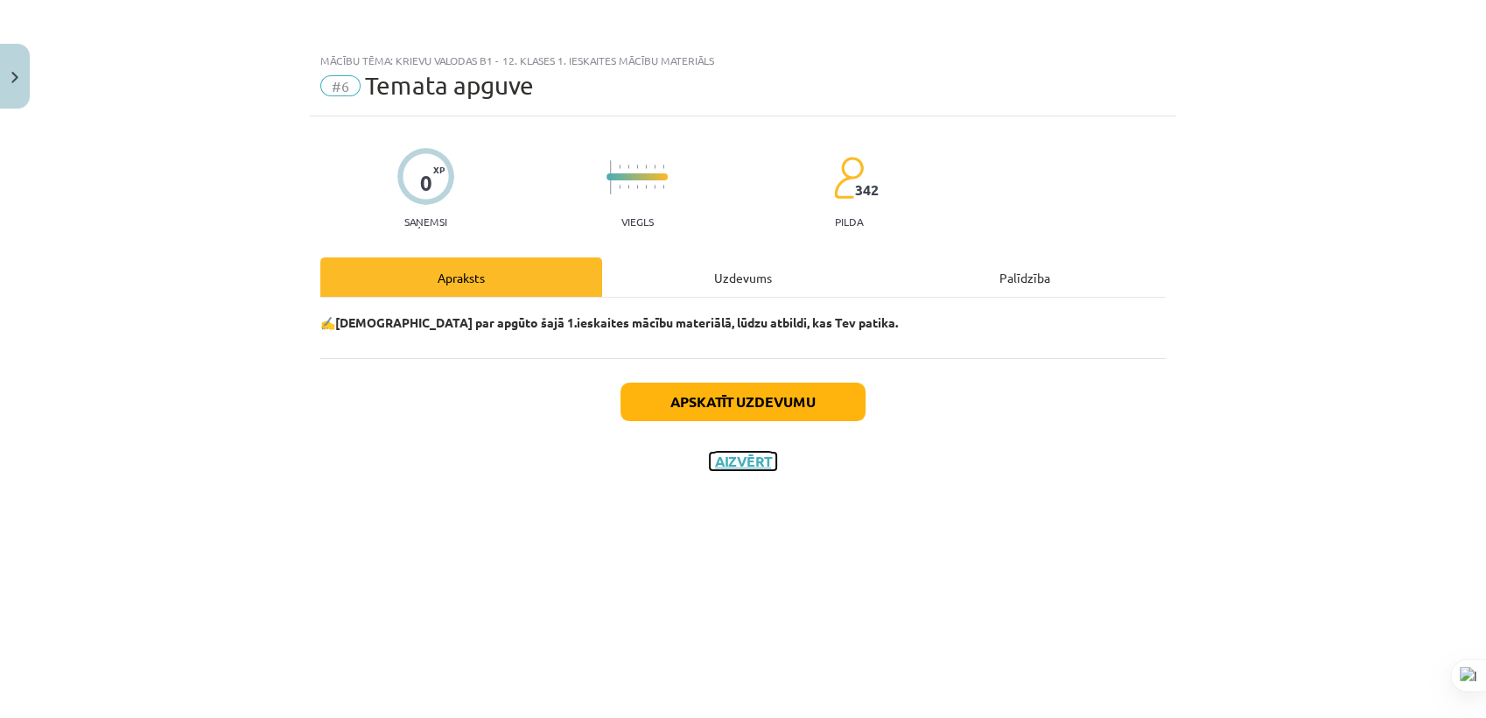
click at [757, 466] on button "Aizvērt" at bounding box center [743, 461] width 67 height 18
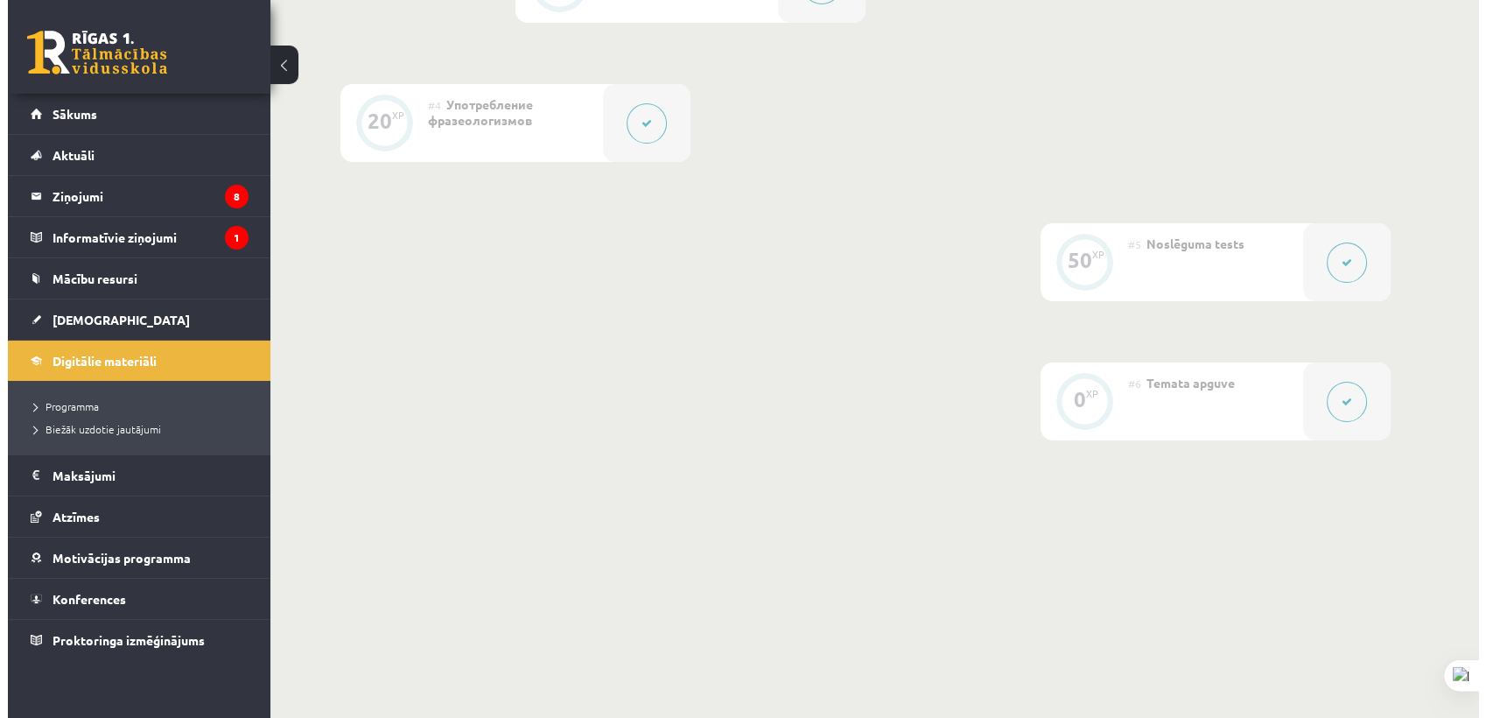
scroll to position [875, 0]
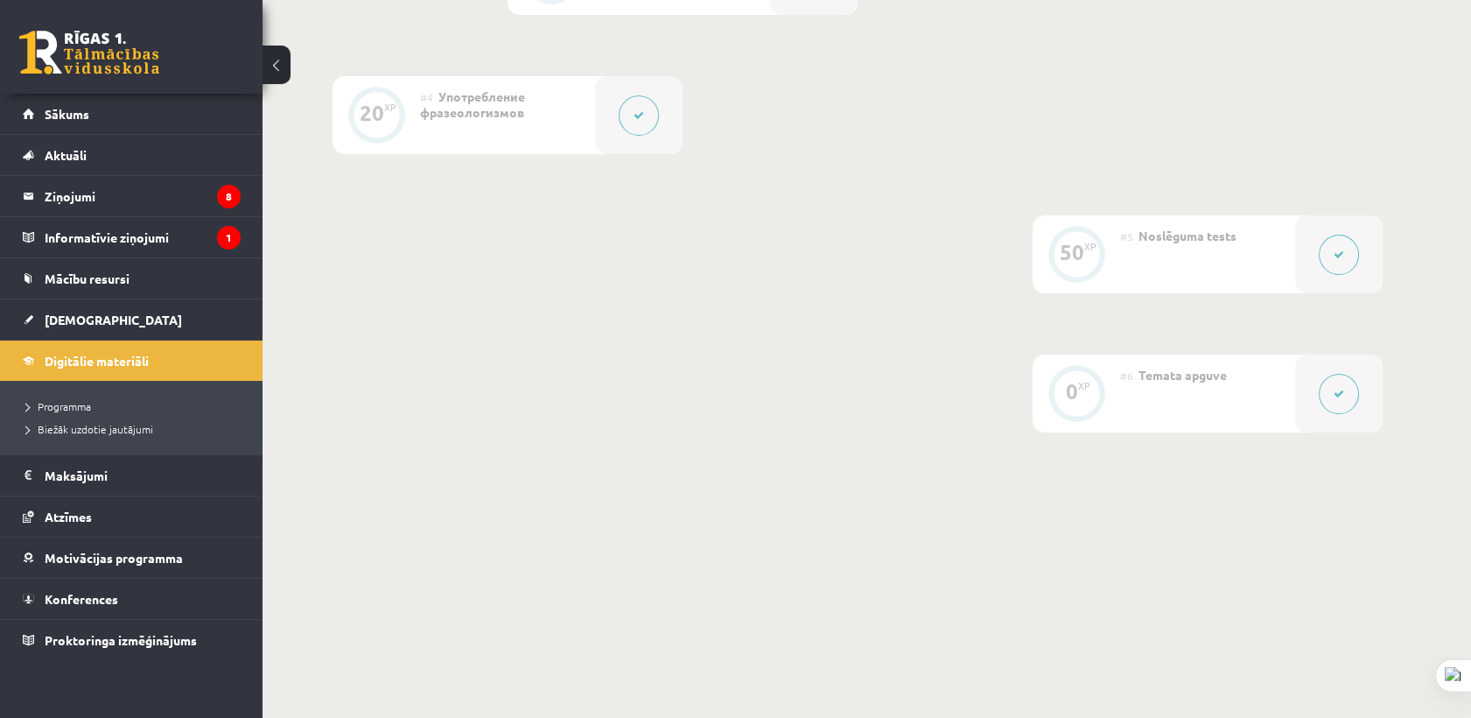
click at [1338, 242] on button at bounding box center [1339, 255] width 40 height 40
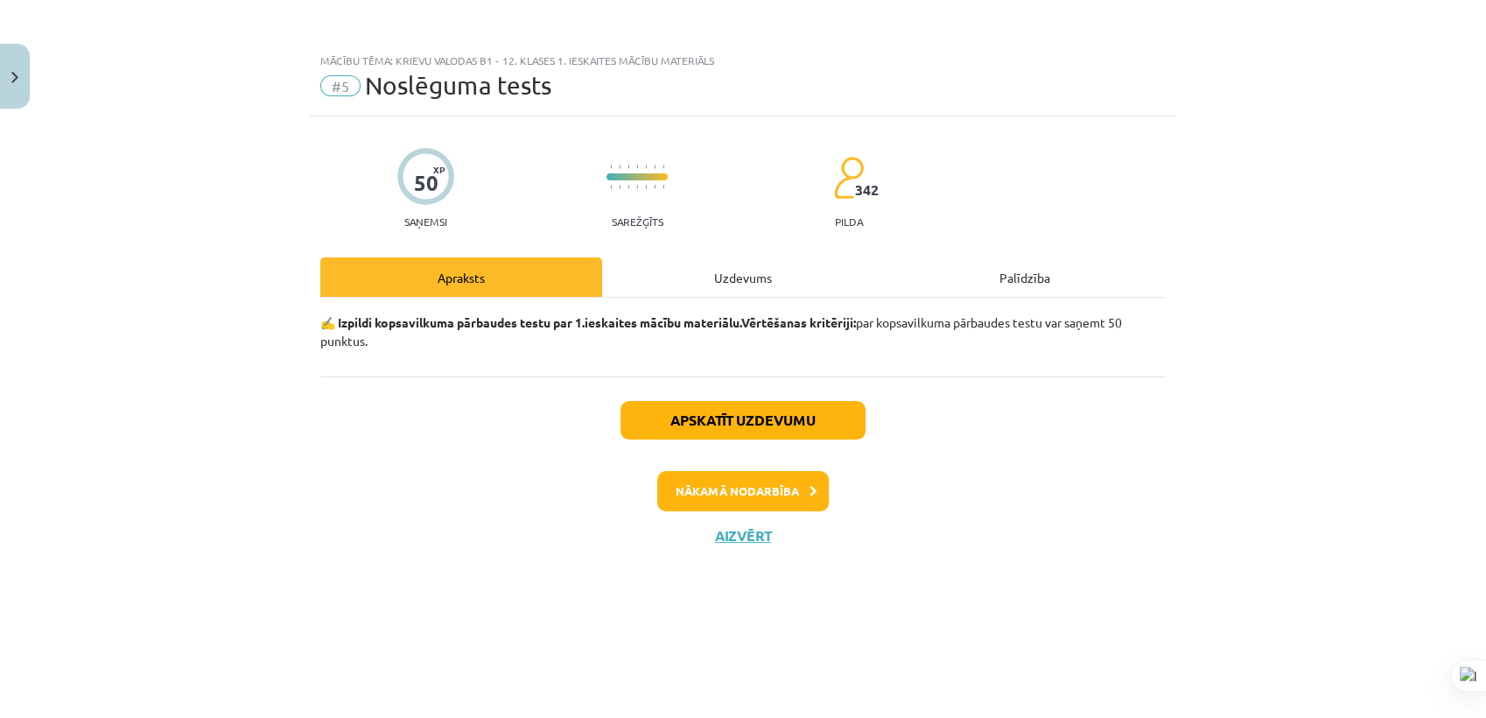
click at [732, 263] on div "Uzdevums" at bounding box center [743, 276] width 282 height 39
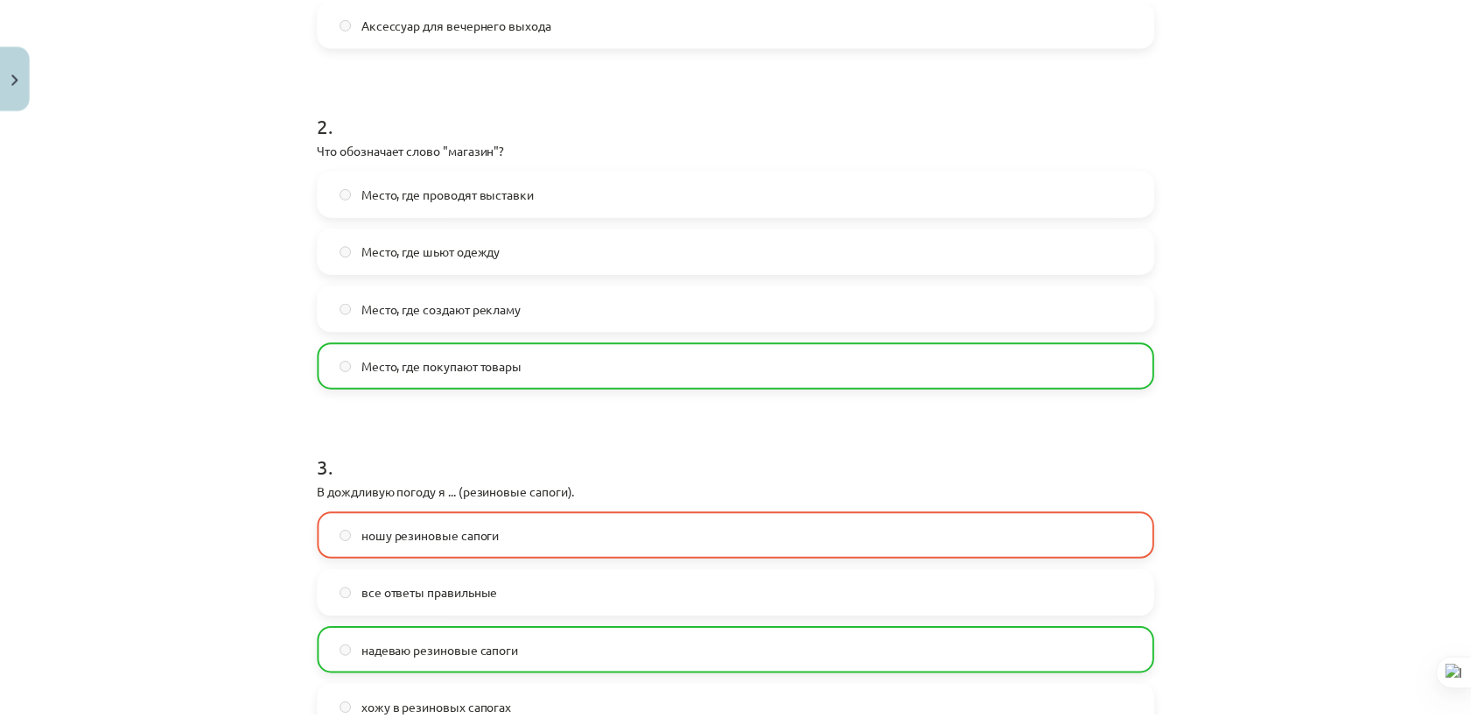
scroll to position [0, 0]
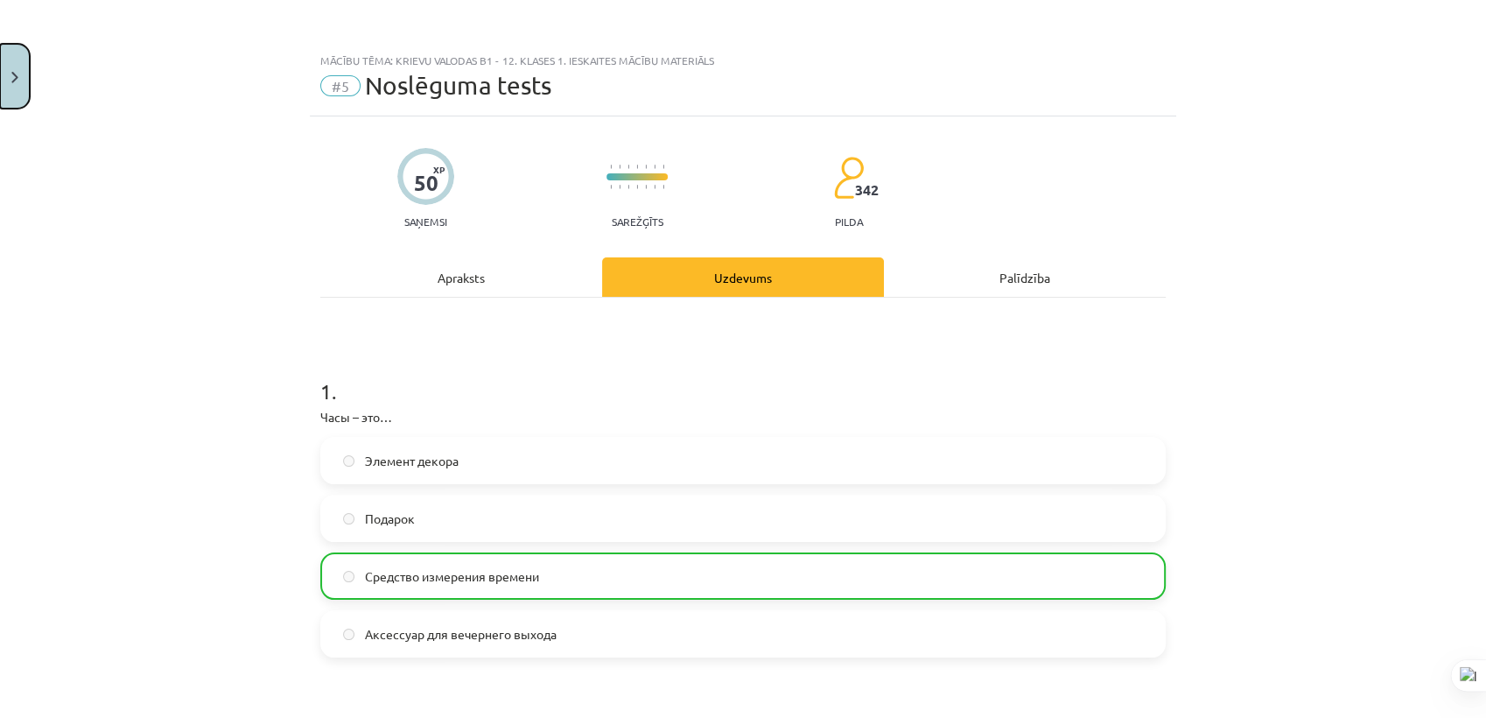
click at [6, 88] on button "Close" at bounding box center [15, 76] width 30 height 65
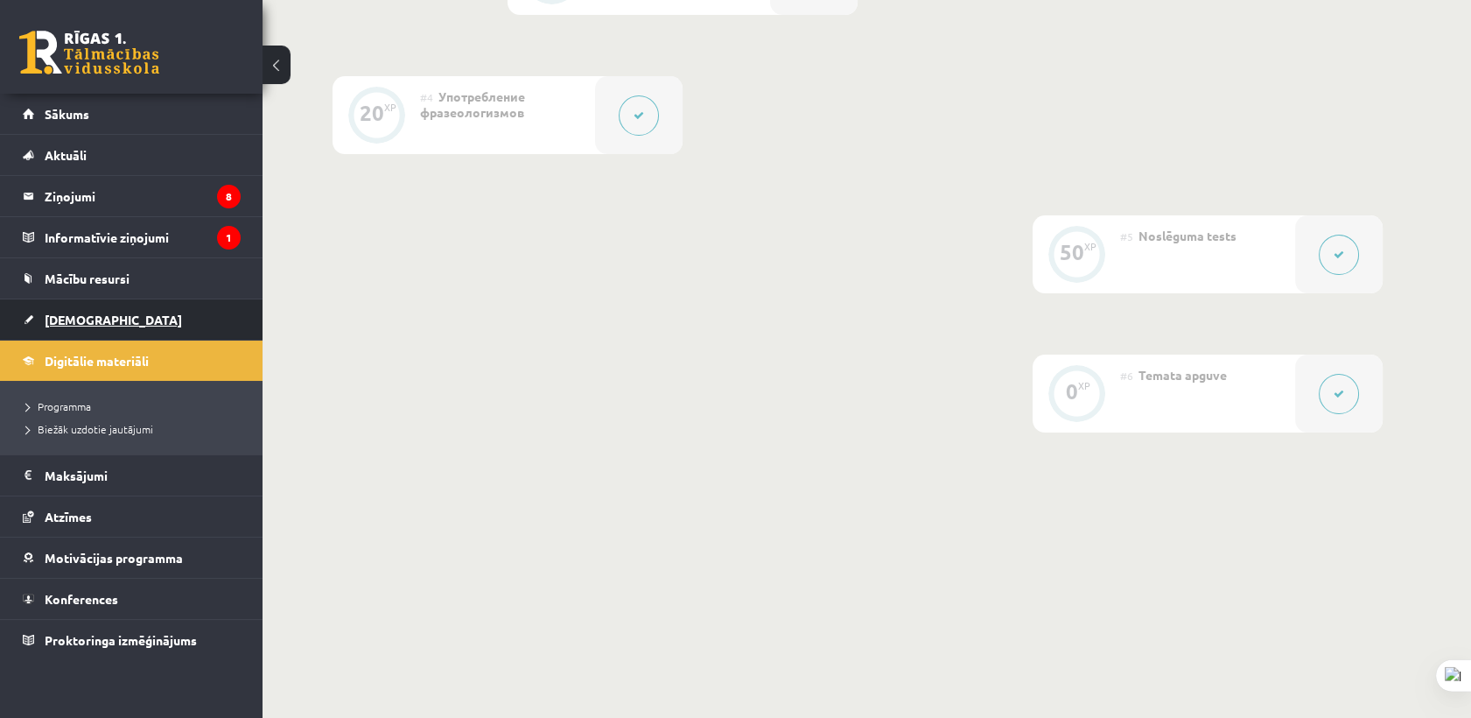
click at [69, 319] on span "[DEMOGRAPHIC_DATA]" at bounding box center [113, 320] width 137 height 16
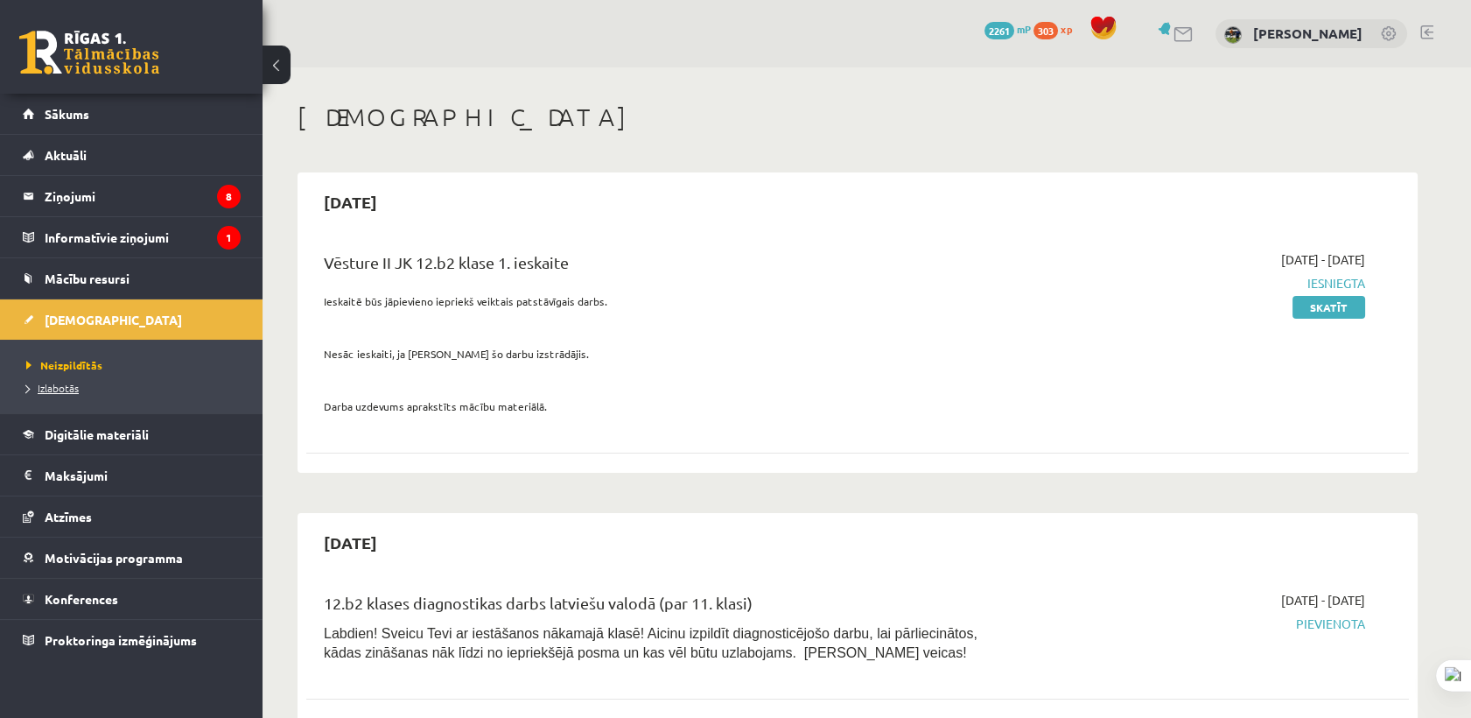
click at [67, 382] on span "Izlabotās" at bounding box center [52, 388] width 53 height 14
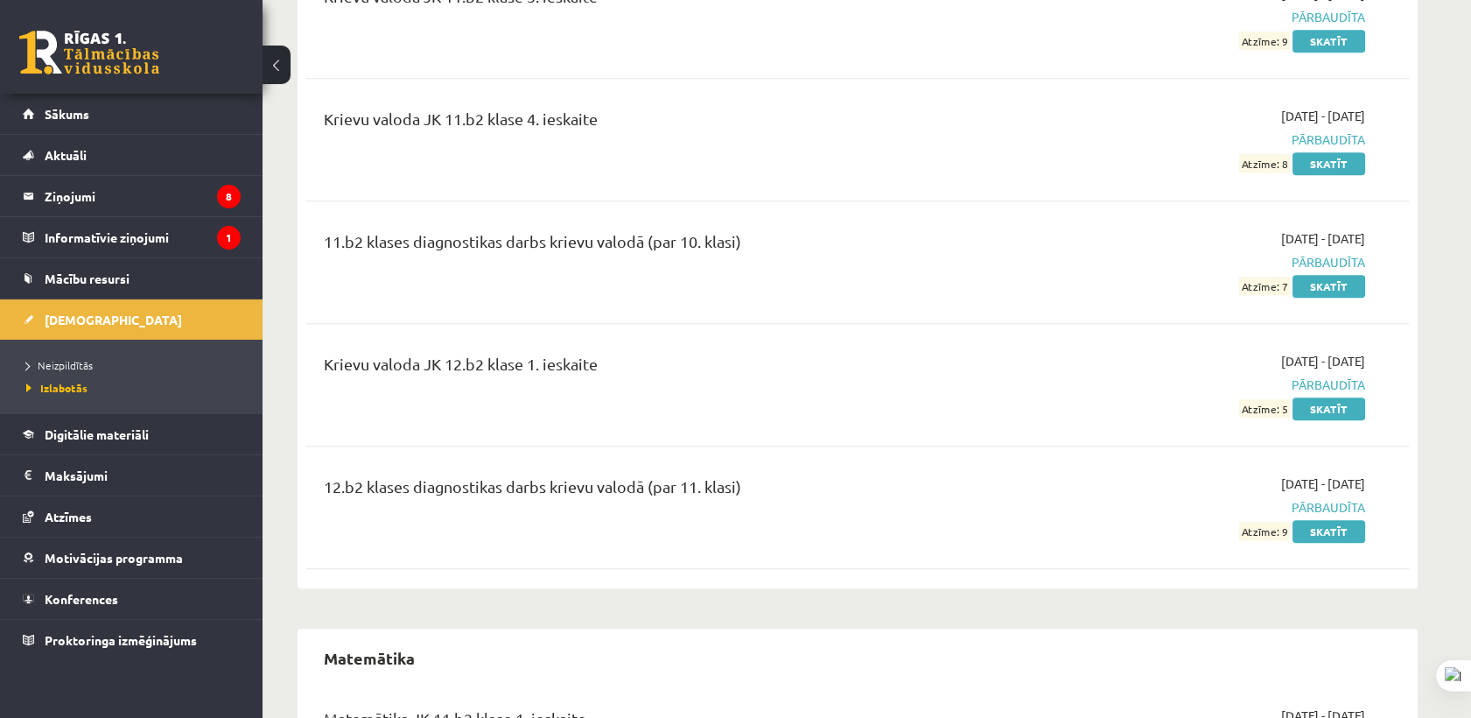
scroll to position [2466, 0]
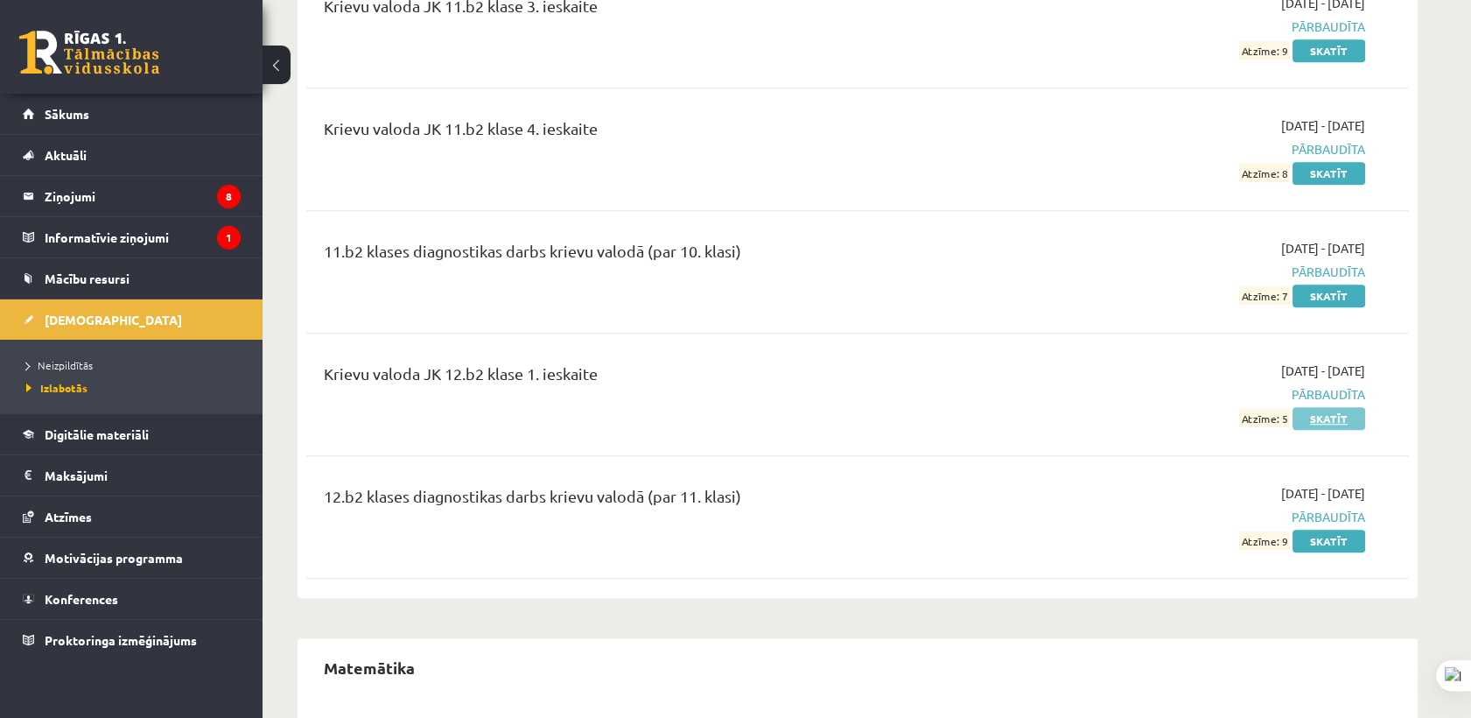
click at [1331, 407] on link "Skatīt" at bounding box center [1329, 418] width 73 height 23
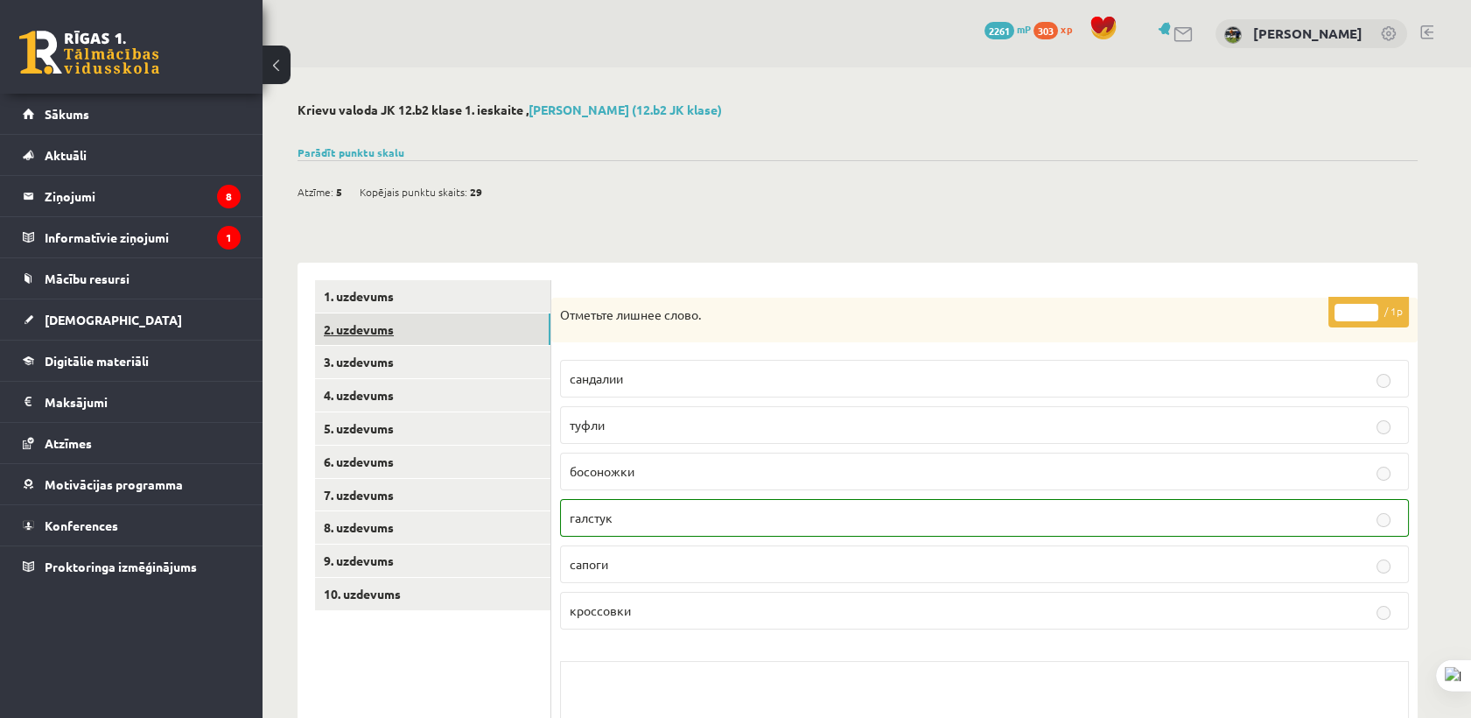
click at [444, 341] on link "2. uzdevums" at bounding box center [432, 329] width 235 height 32
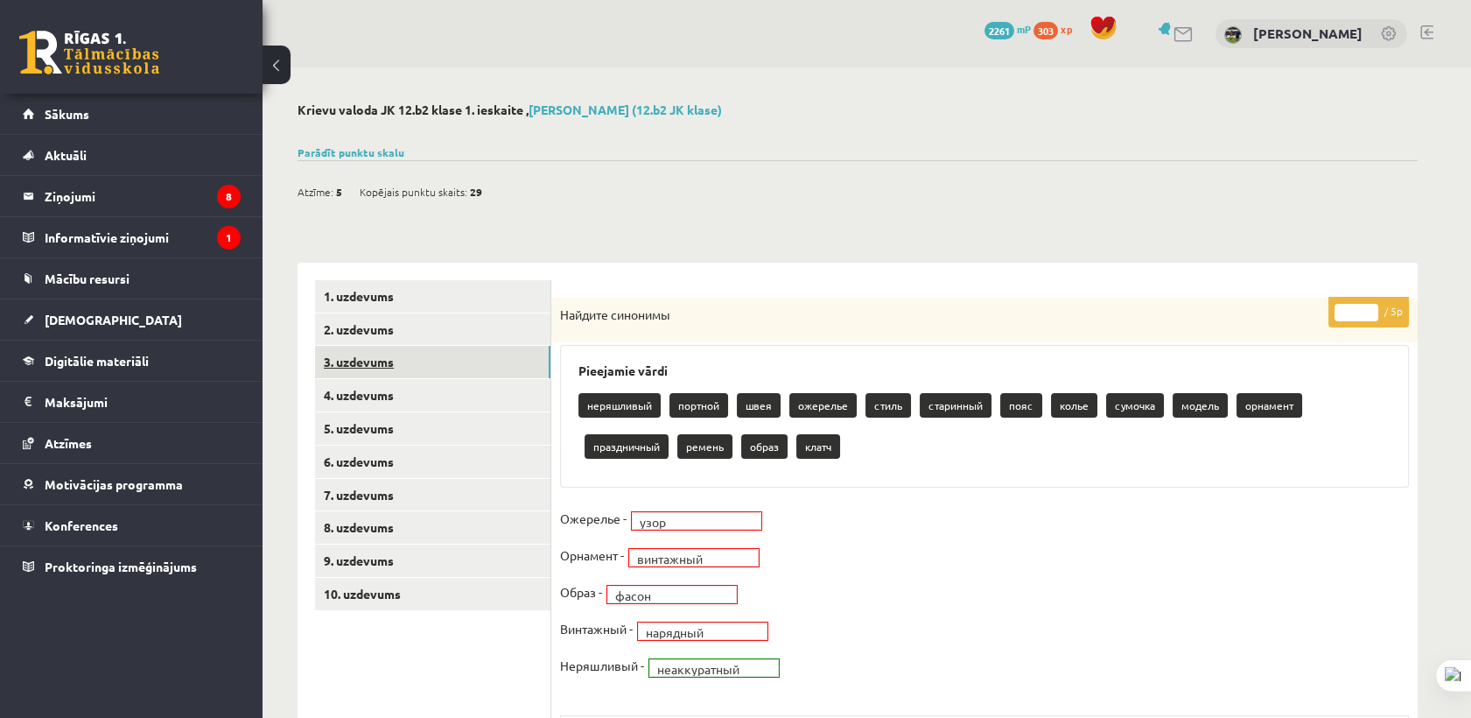
click at [413, 370] on link "3. uzdevums" at bounding box center [432, 362] width 235 height 32
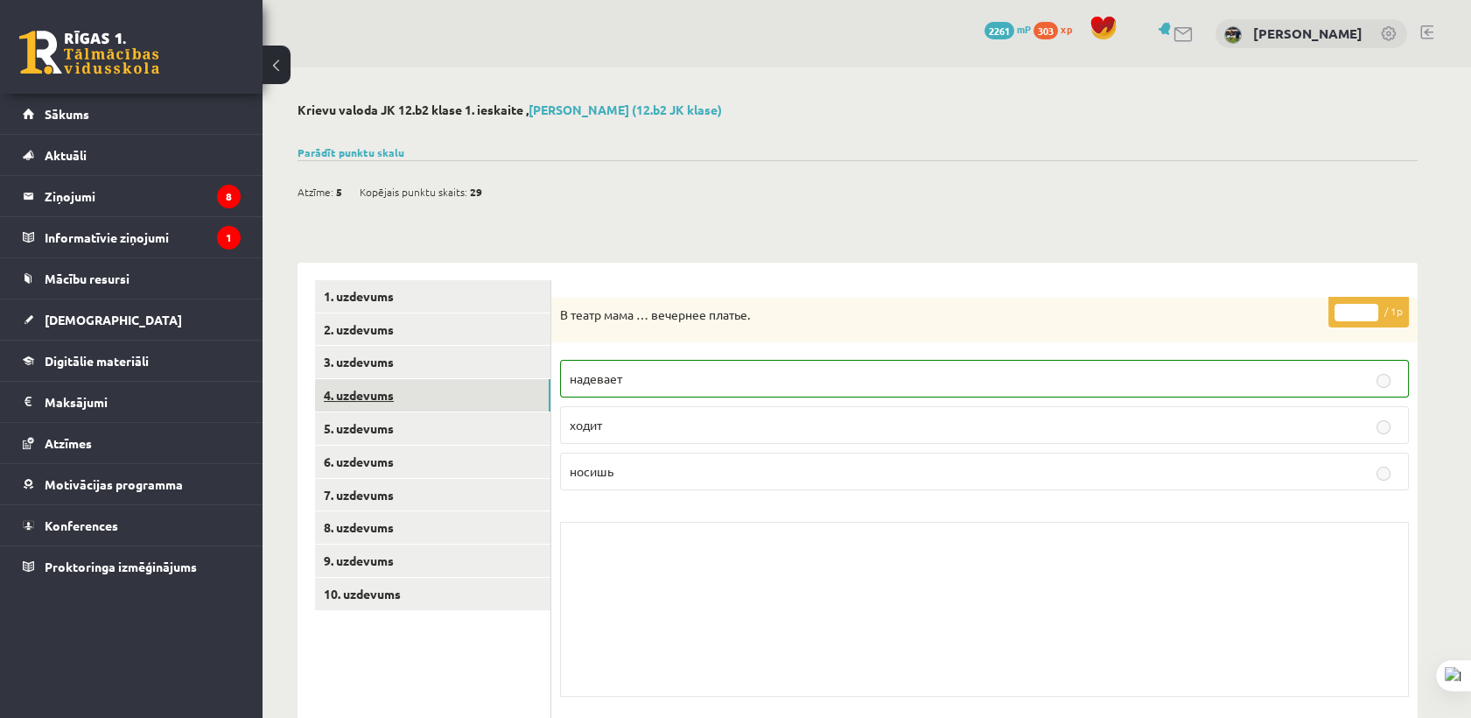
click at [402, 393] on link "4. uzdevums" at bounding box center [432, 395] width 235 height 32
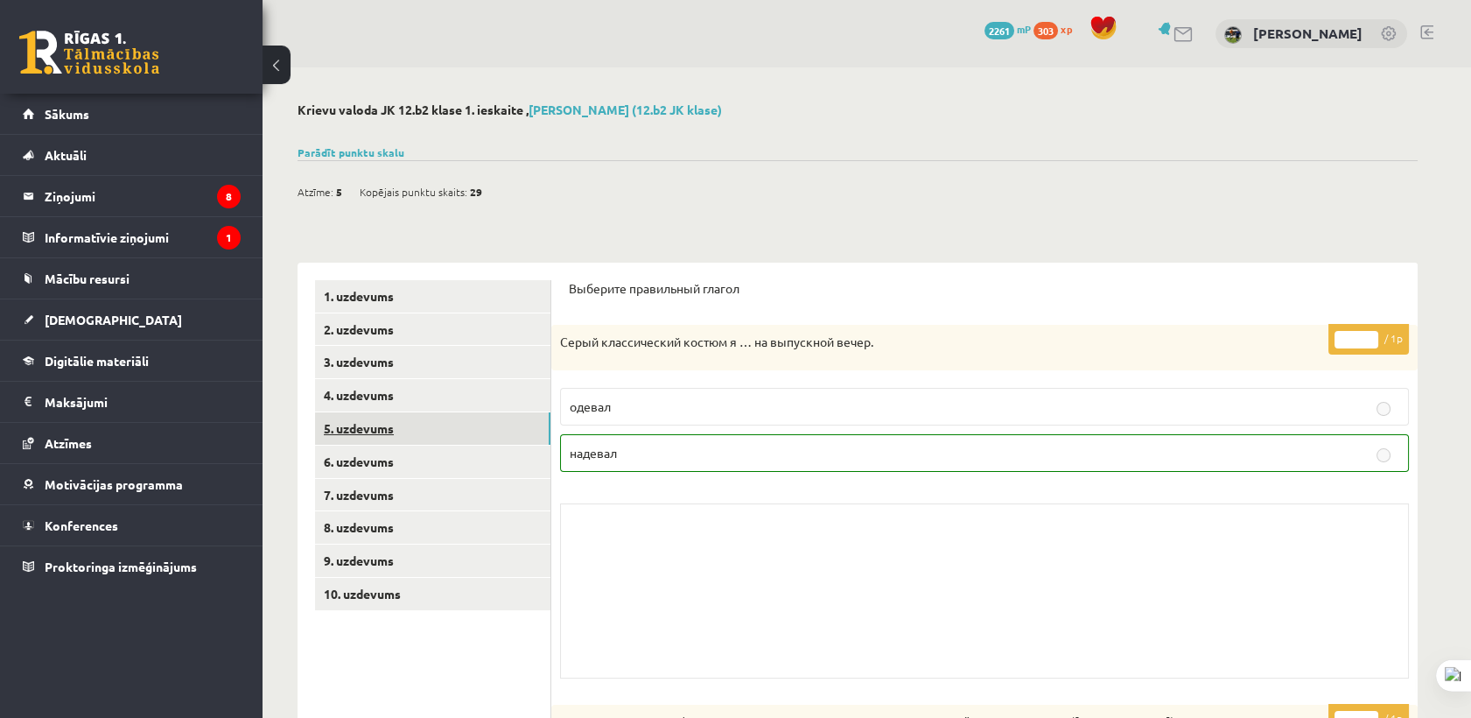
click at [385, 424] on link "5. uzdevums" at bounding box center [432, 428] width 235 height 32
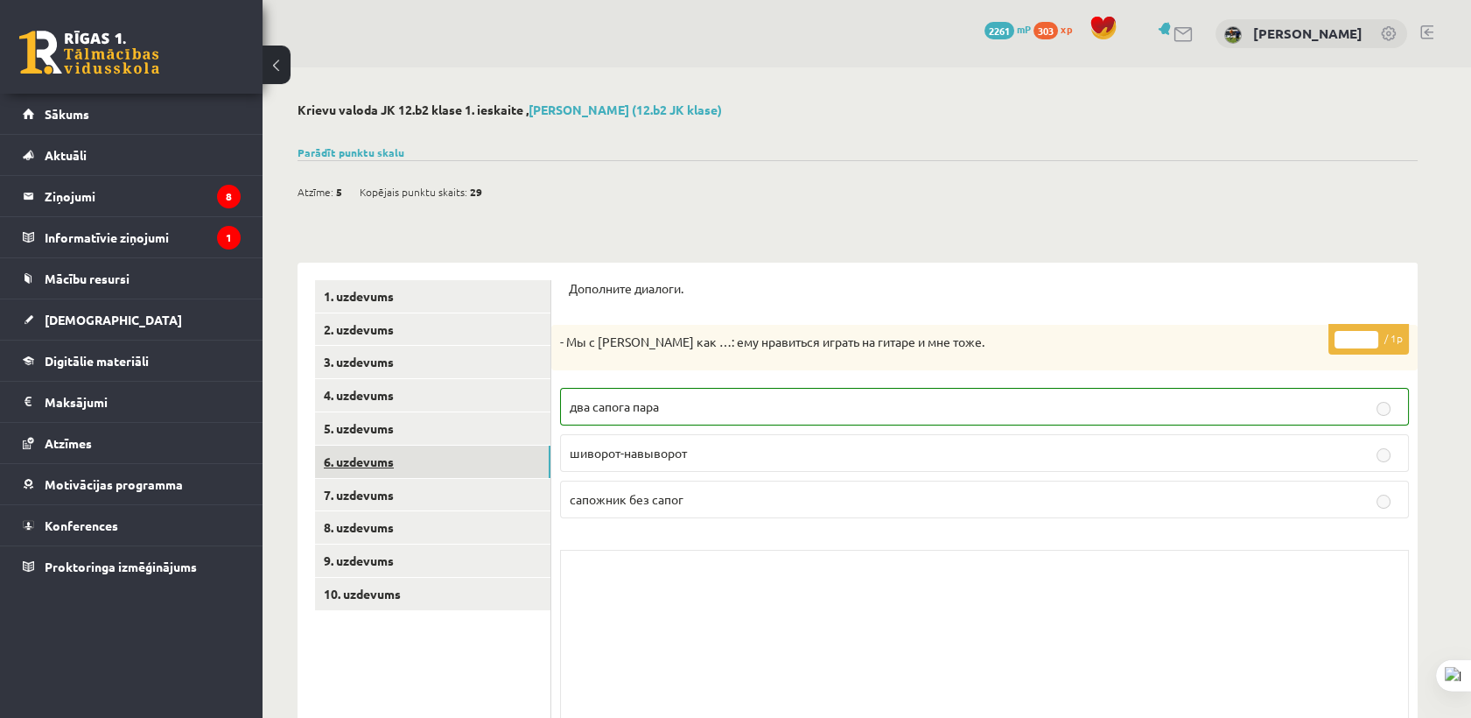
click at [379, 453] on link "6. uzdevums" at bounding box center [432, 461] width 235 height 32
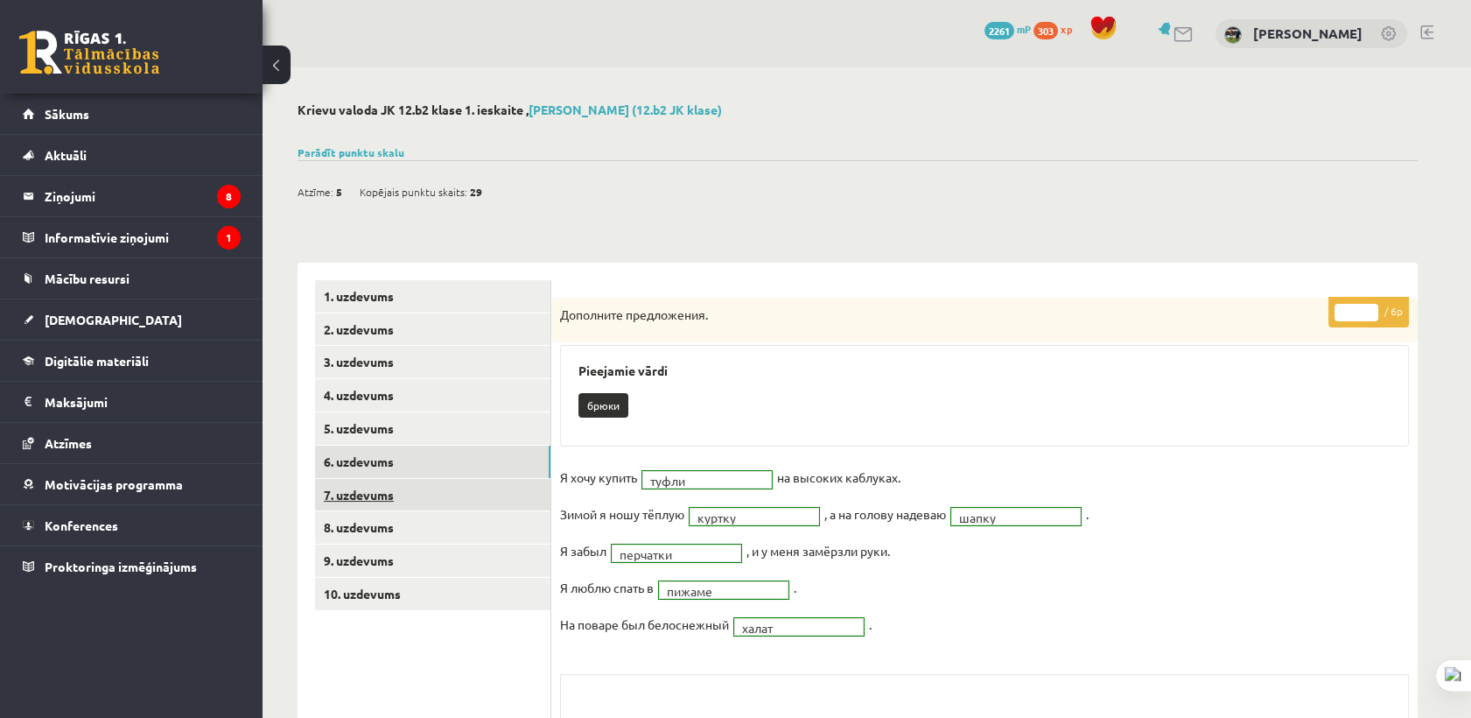
click at [378, 481] on link "7. uzdevums" at bounding box center [432, 495] width 235 height 32
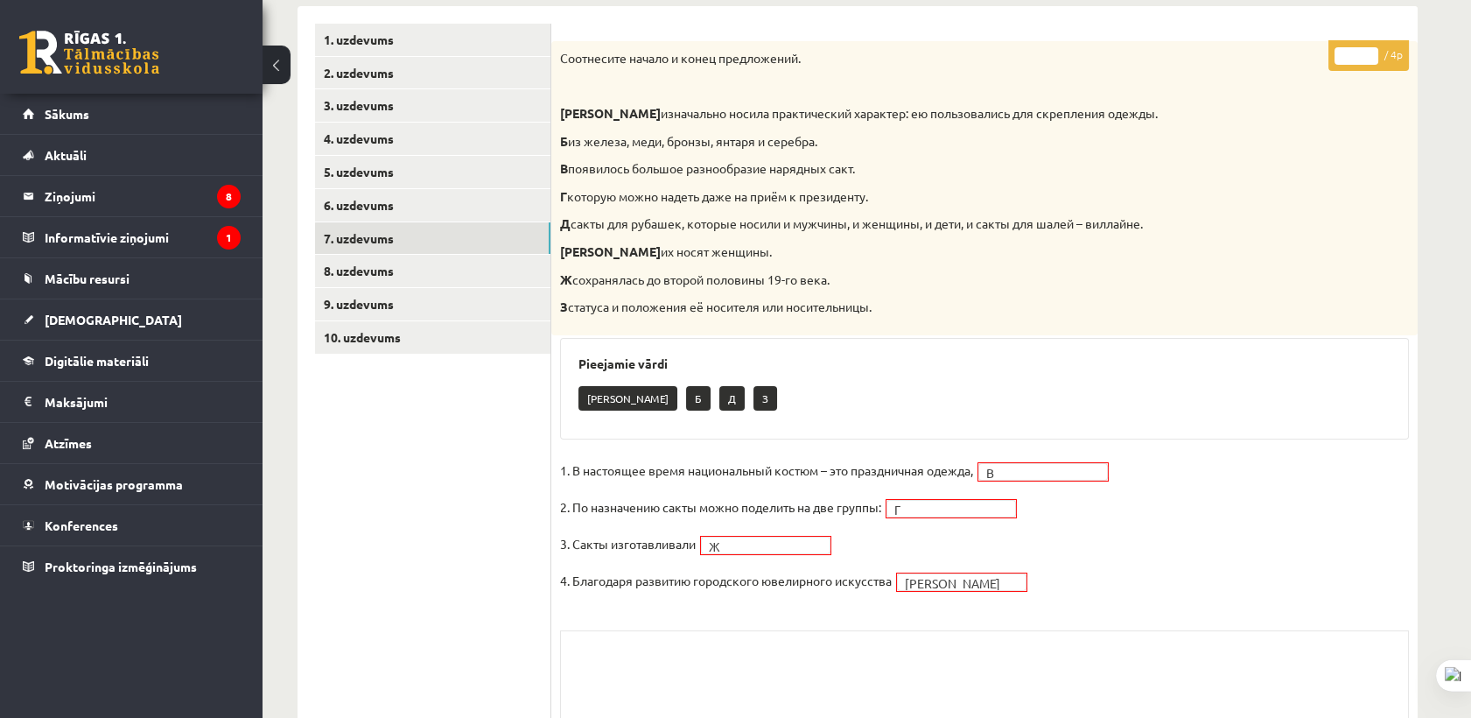
scroll to position [254, 0]
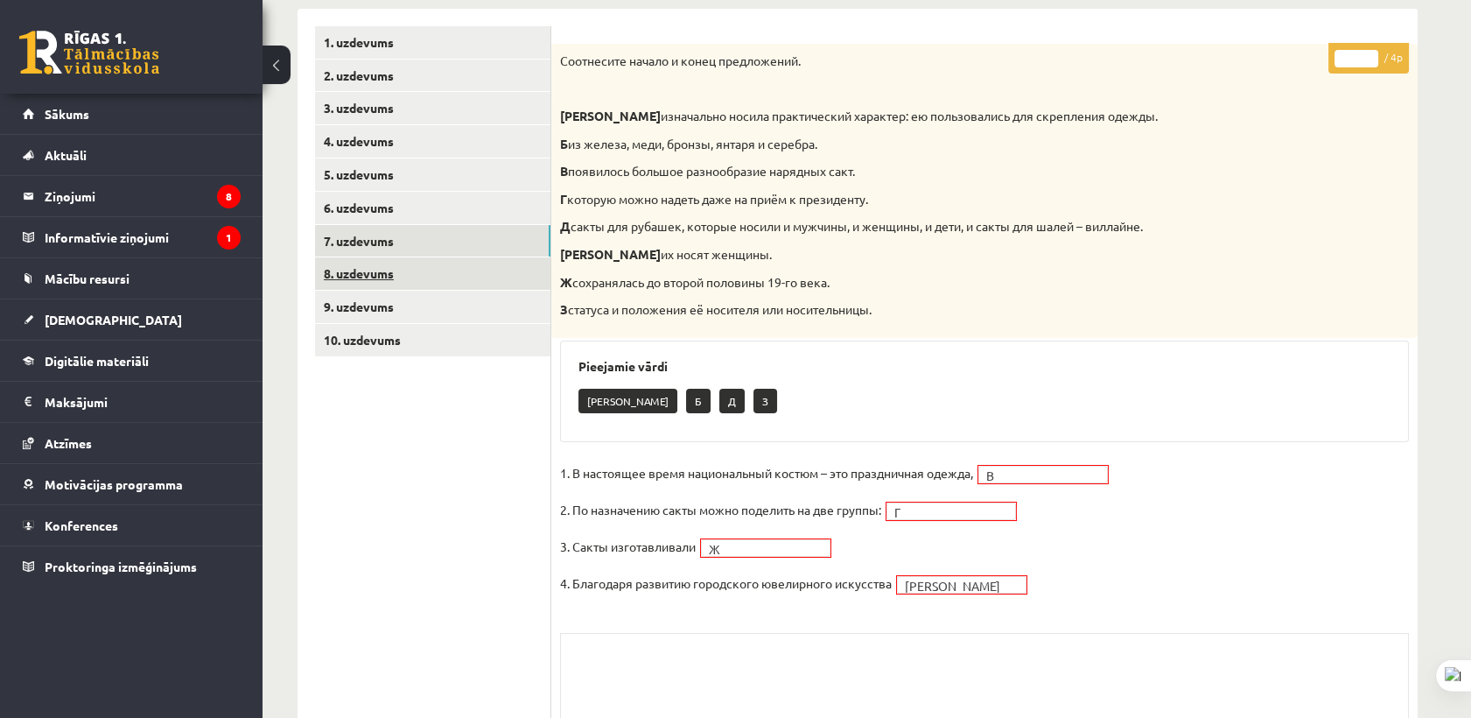
click at [350, 278] on link "8. uzdevums" at bounding box center [432, 273] width 235 height 32
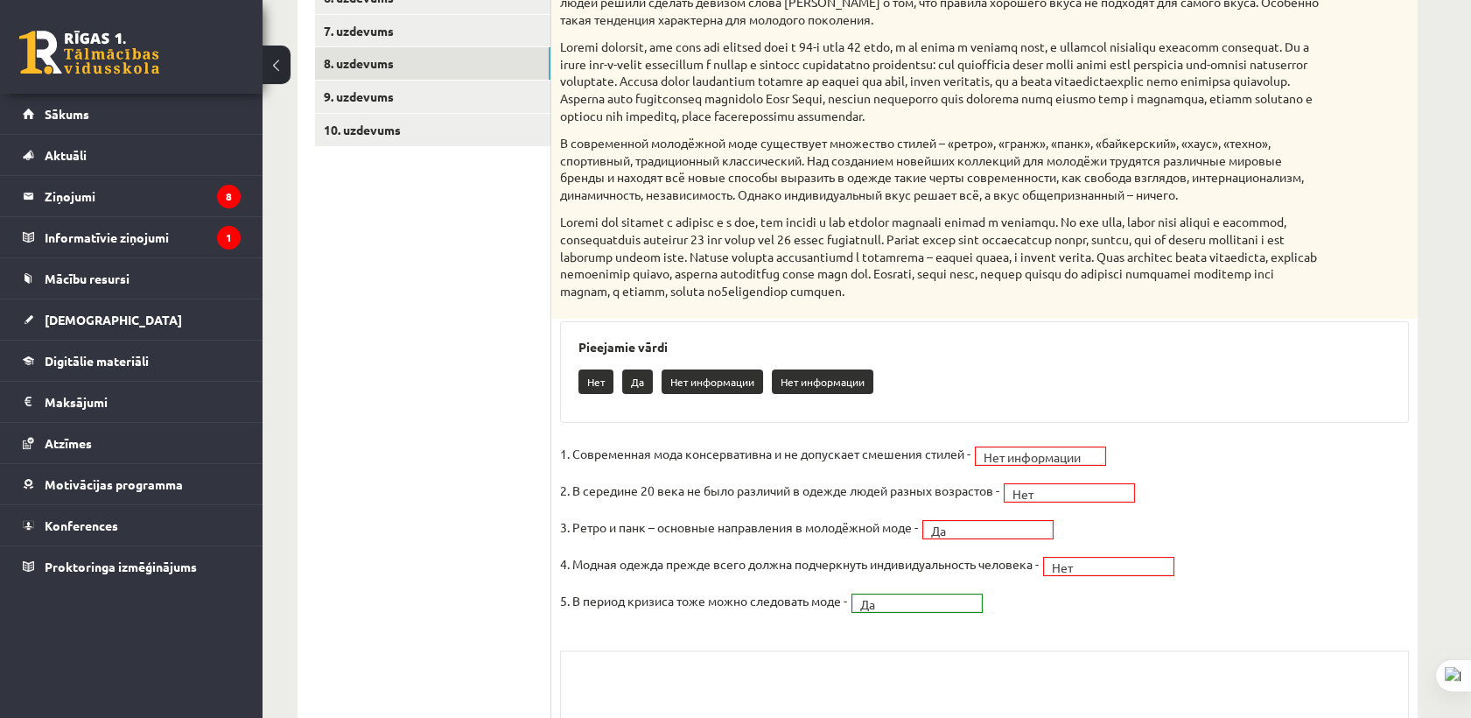
scroll to position [442, 0]
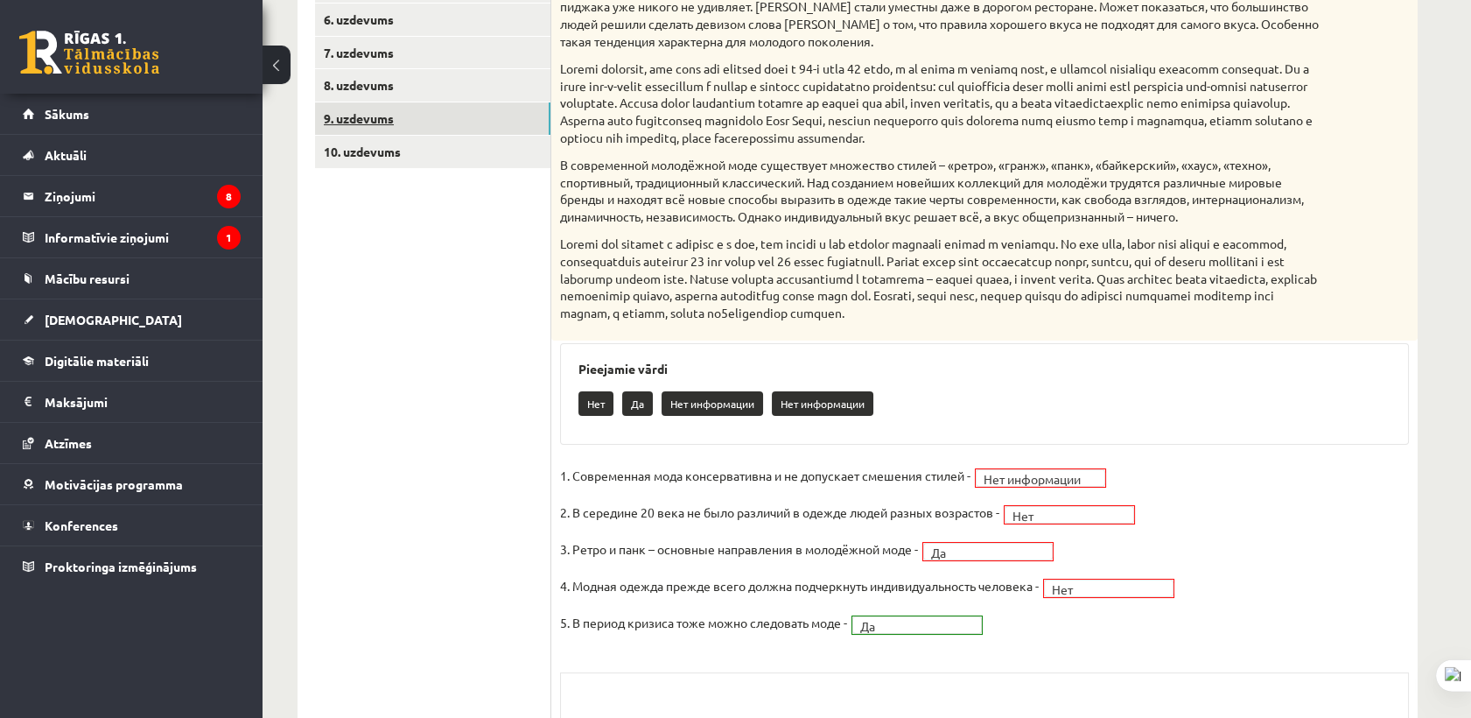
click at [447, 118] on link "9. uzdevums" at bounding box center [432, 118] width 235 height 32
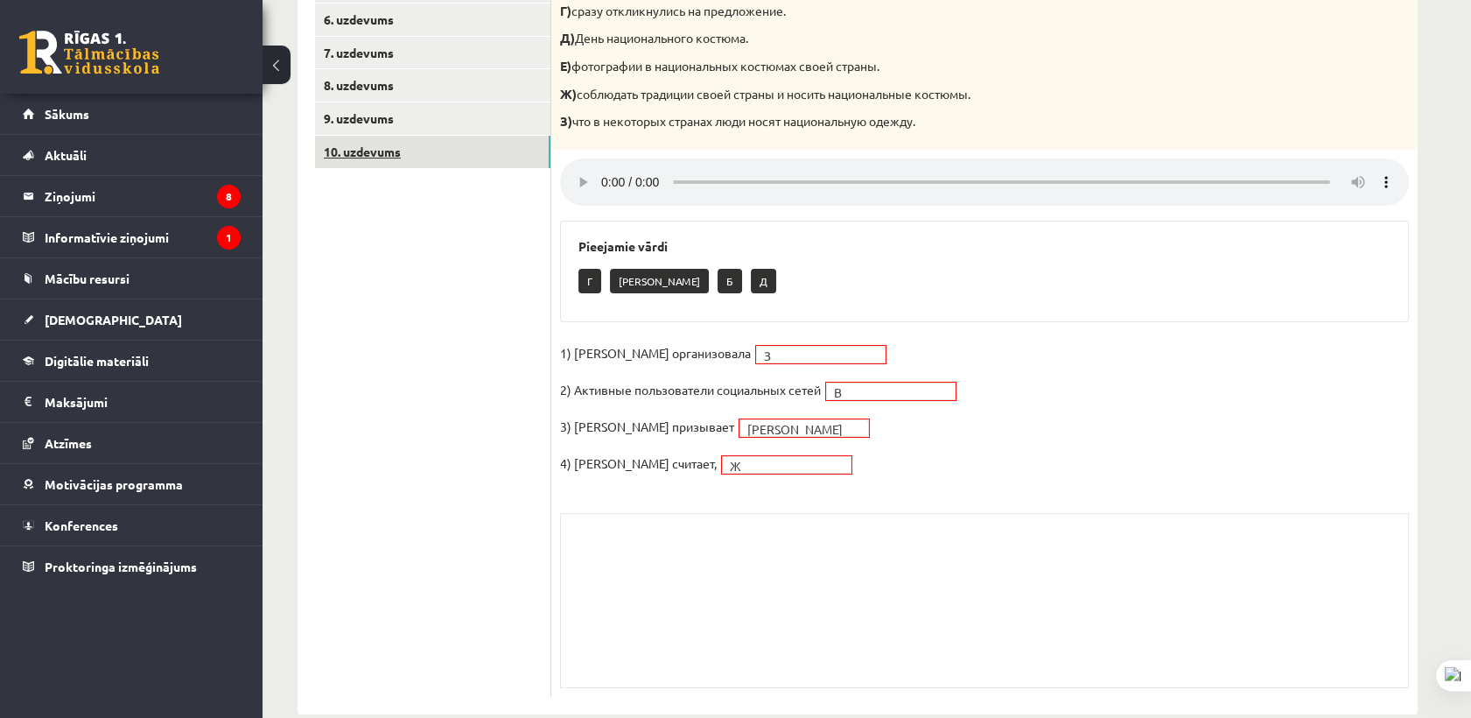
click at [441, 152] on link "10. uzdevums" at bounding box center [432, 152] width 235 height 32
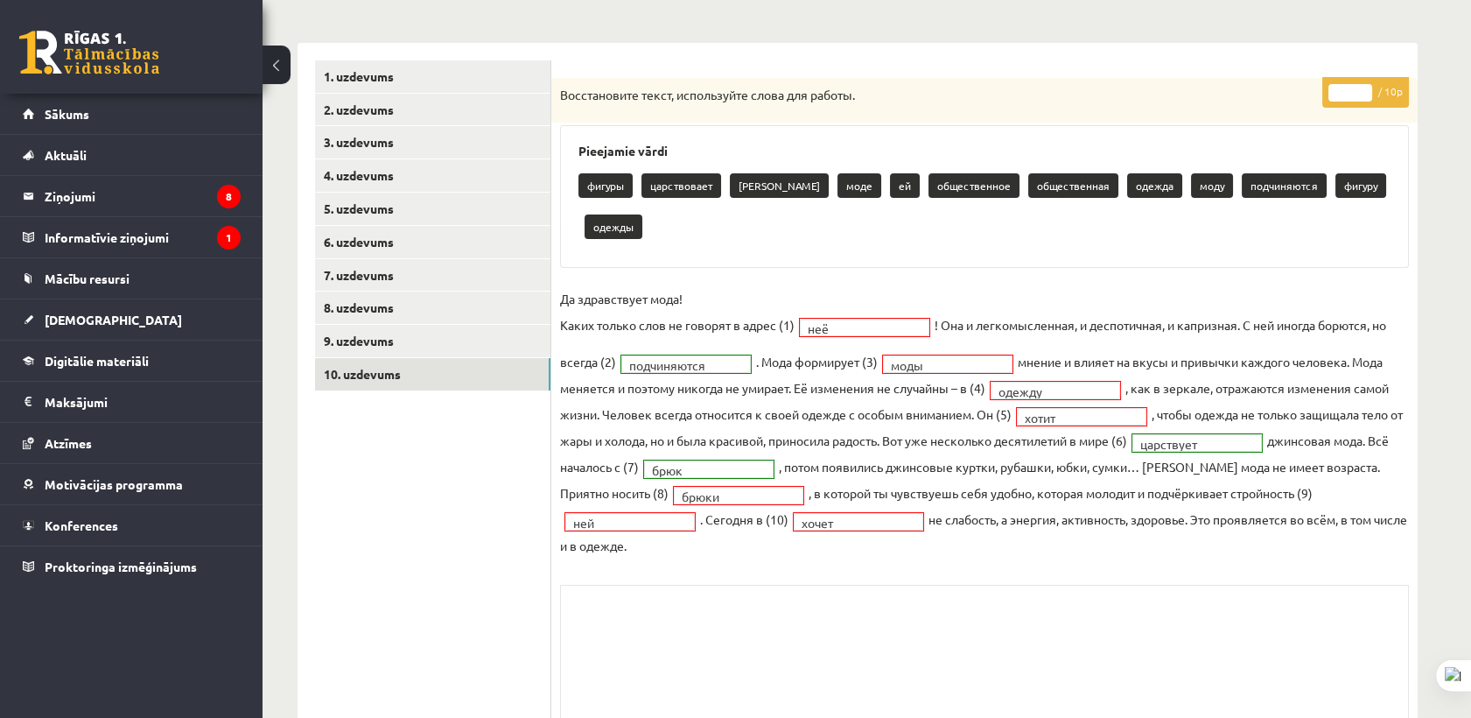
scroll to position [147, 0]
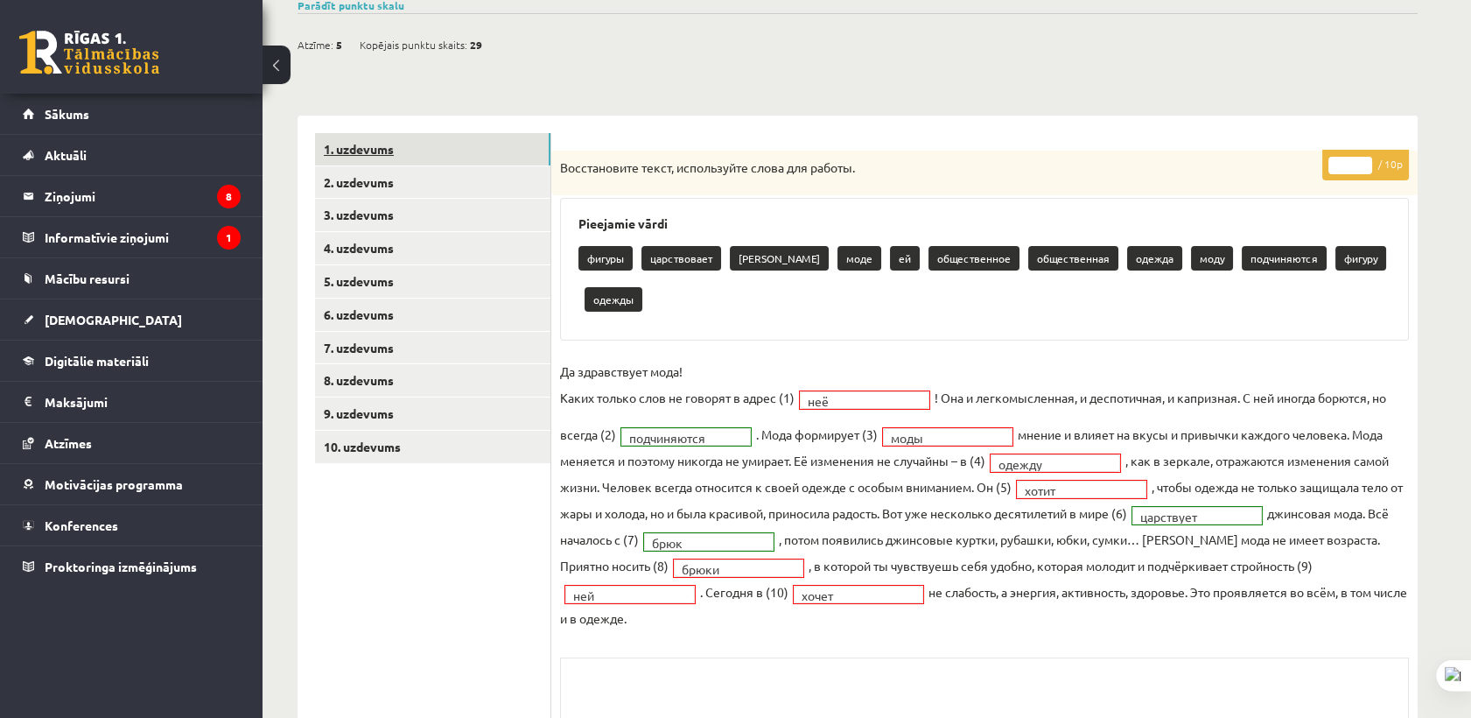
click at [336, 147] on link "1. uzdevums" at bounding box center [432, 149] width 235 height 32
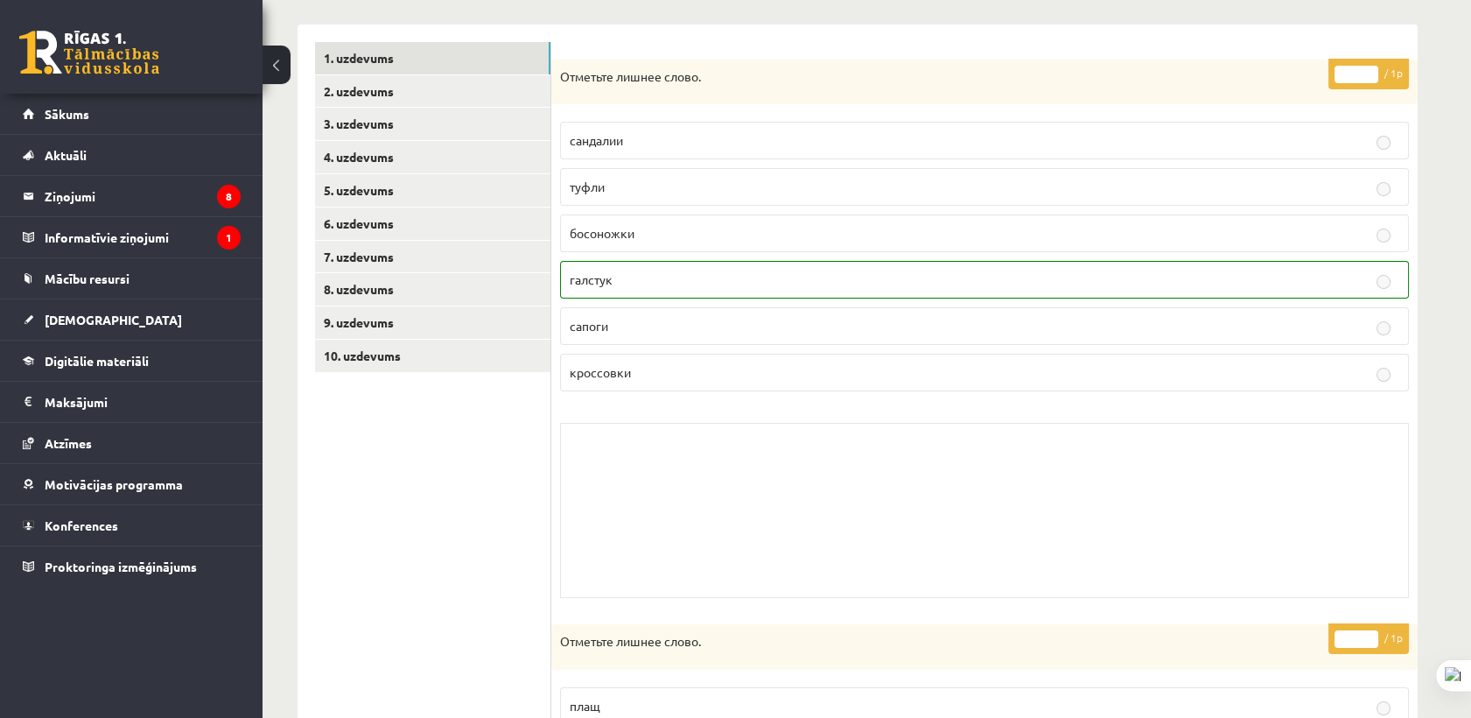
scroll to position [245, 0]
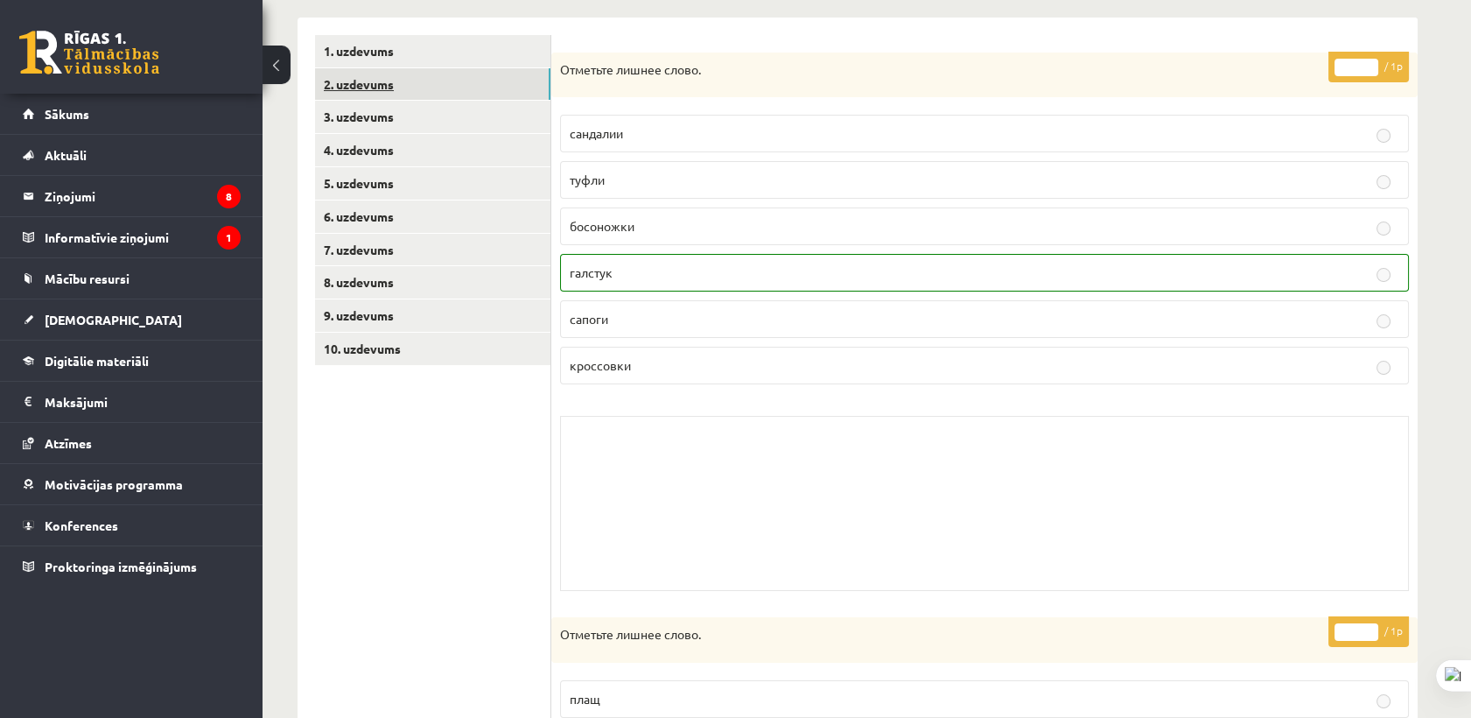
click at [488, 91] on link "2. uzdevums" at bounding box center [432, 84] width 235 height 32
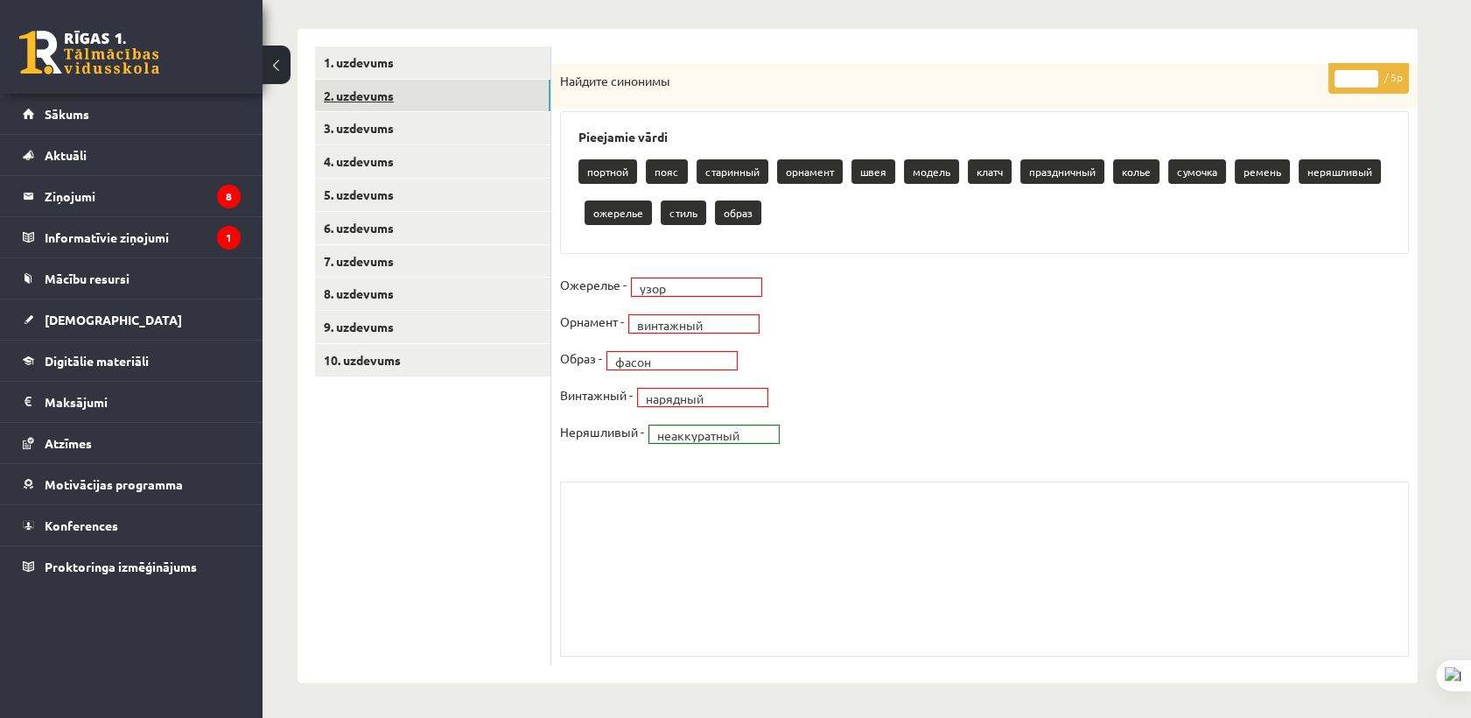
scroll to position [233, 0]
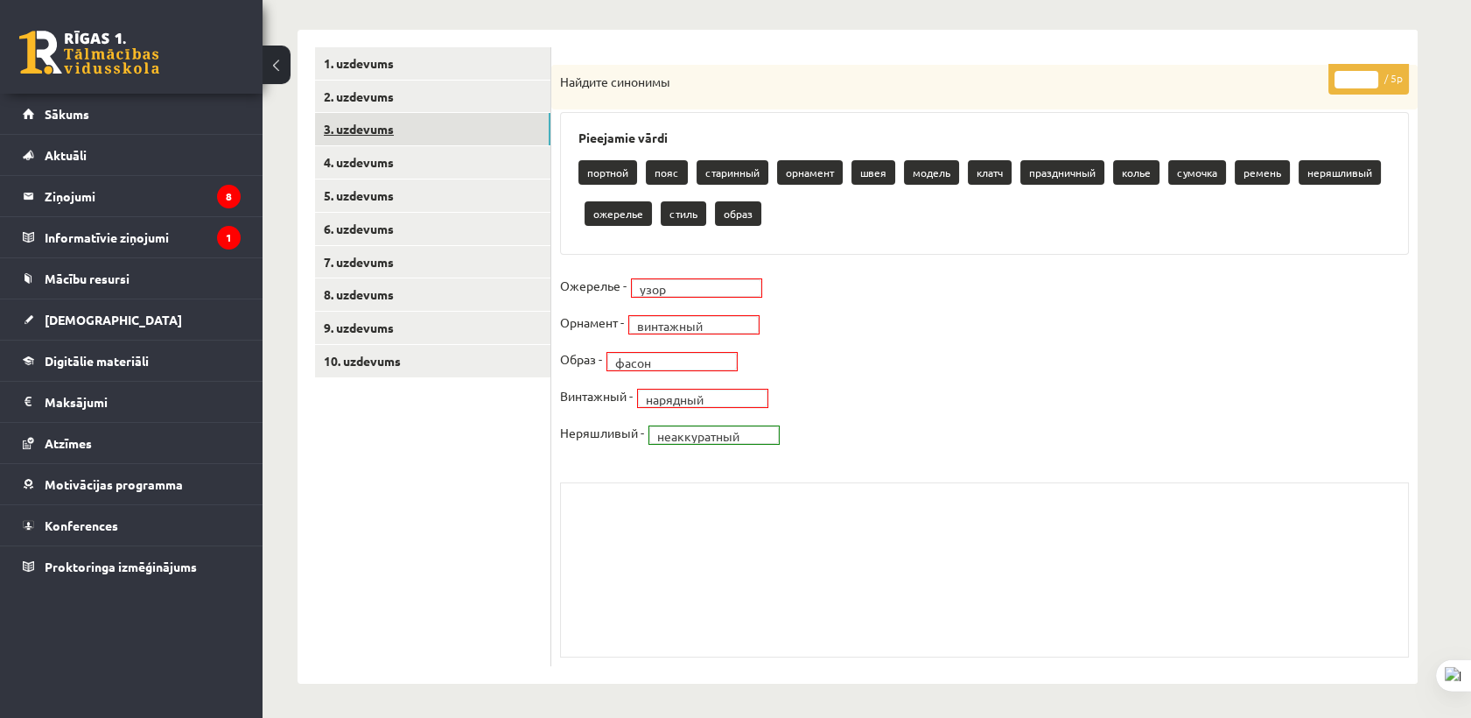
click at [347, 142] on link "3. uzdevums" at bounding box center [432, 129] width 235 height 32
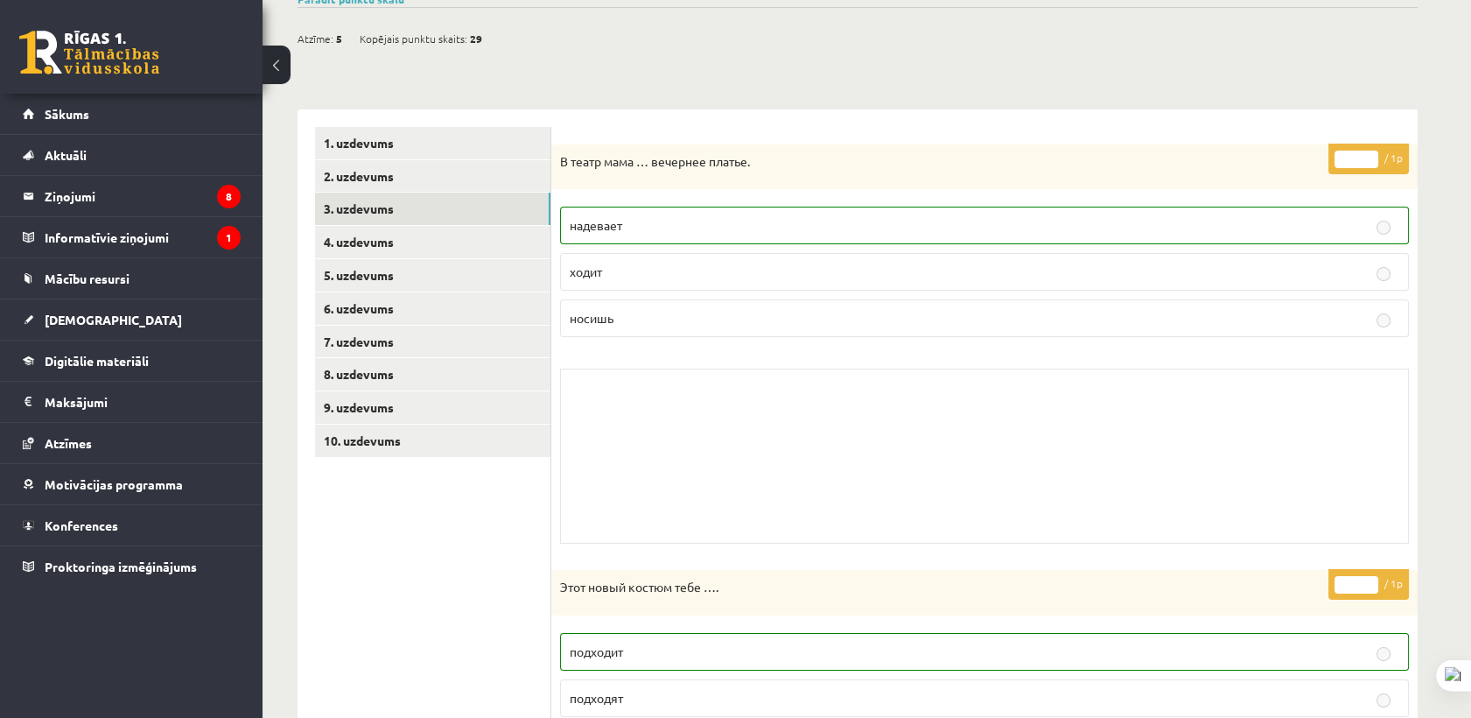
scroll to position [190, 0]
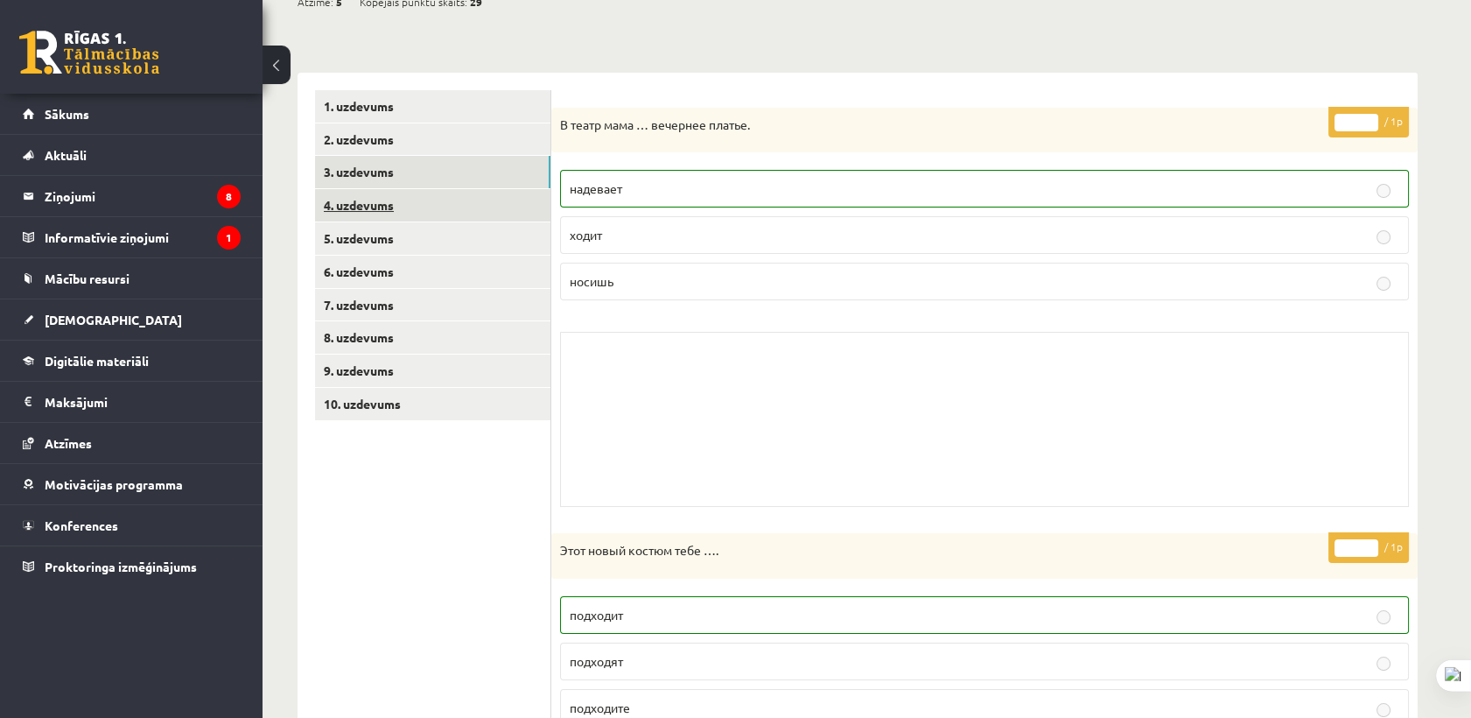
click at [417, 214] on link "4. uzdevums" at bounding box center [432, 205] width 235 height 32
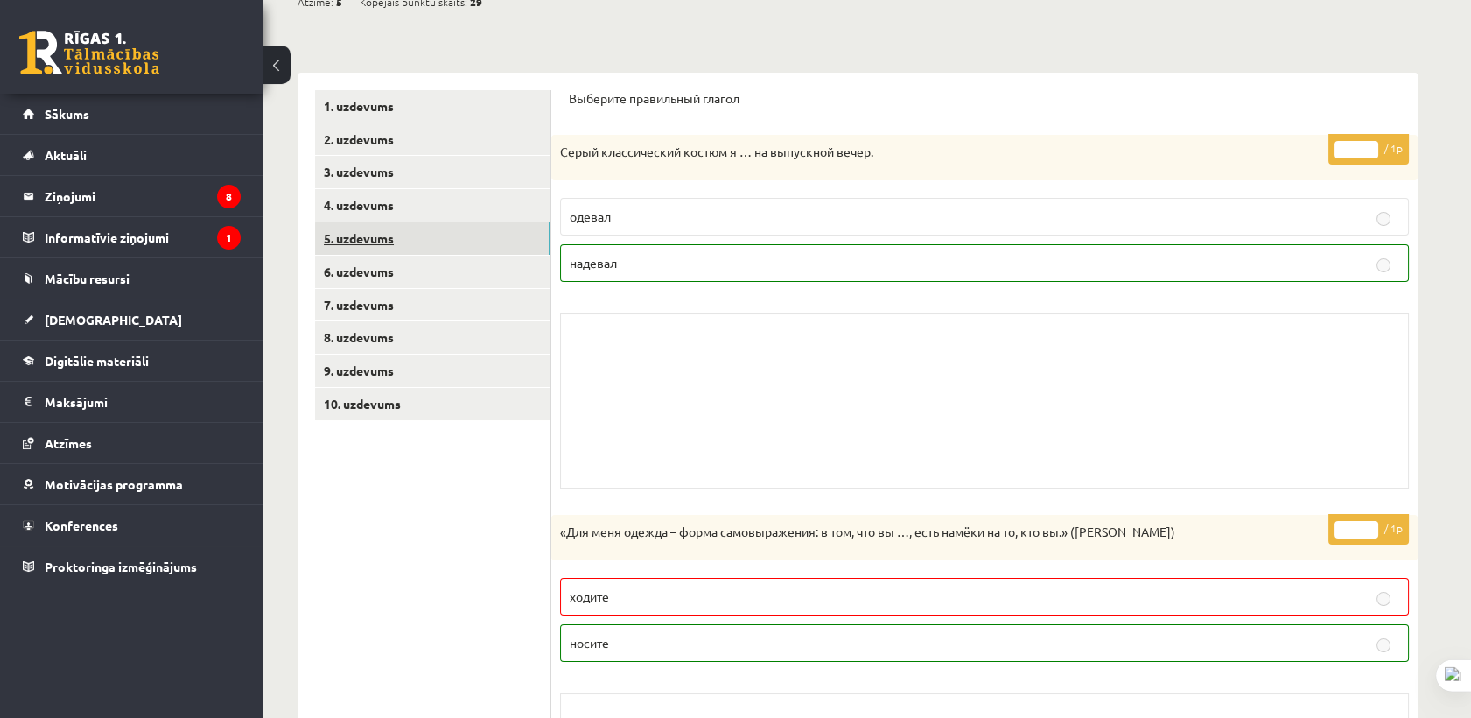
click at [428, 247] on link "5. uzdevums" at bounding box center [432, 238] width 235 height 32
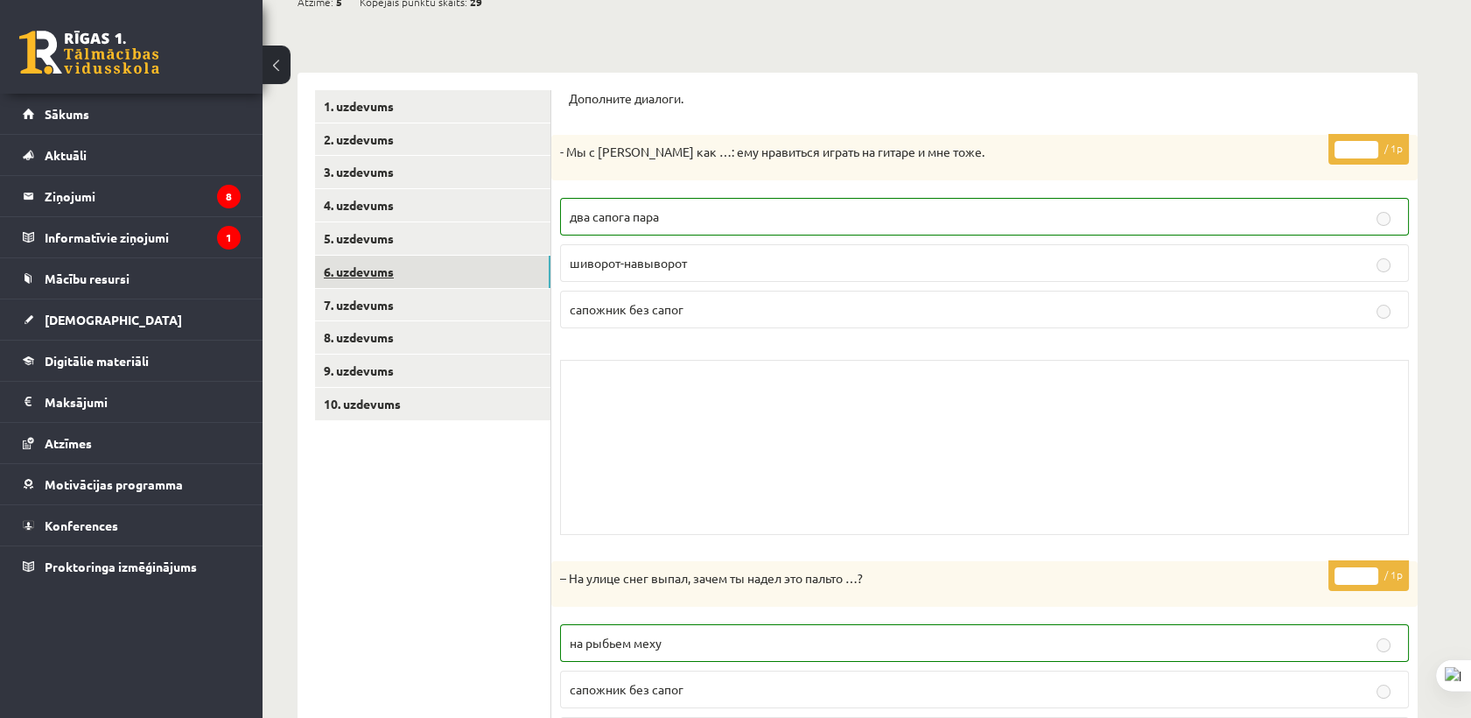
click at [406, 263] on link "6. uzdevums" at bounding box center [432, 272] width 235 height 32
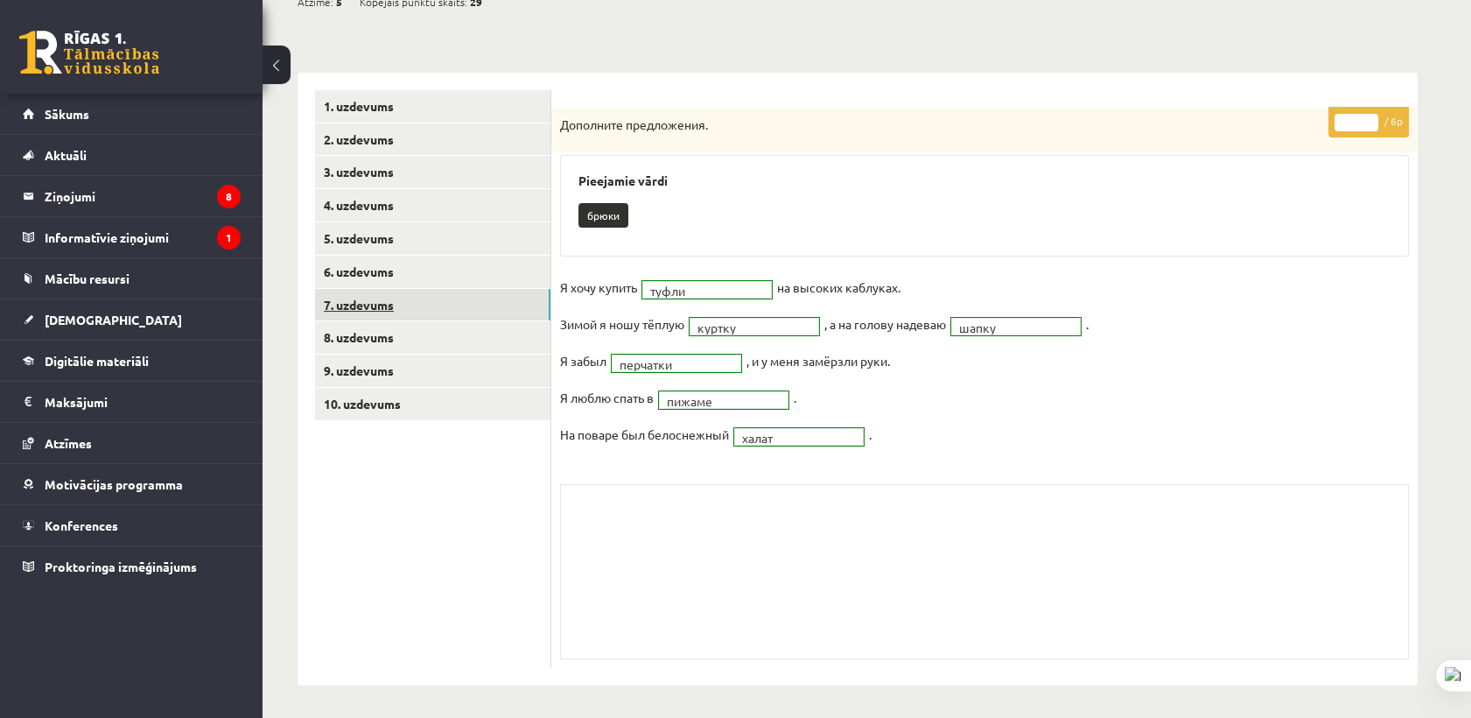
click at [353, 297] on link "7. uzdevums" at bounding box center [432, 305] width 235 height 32
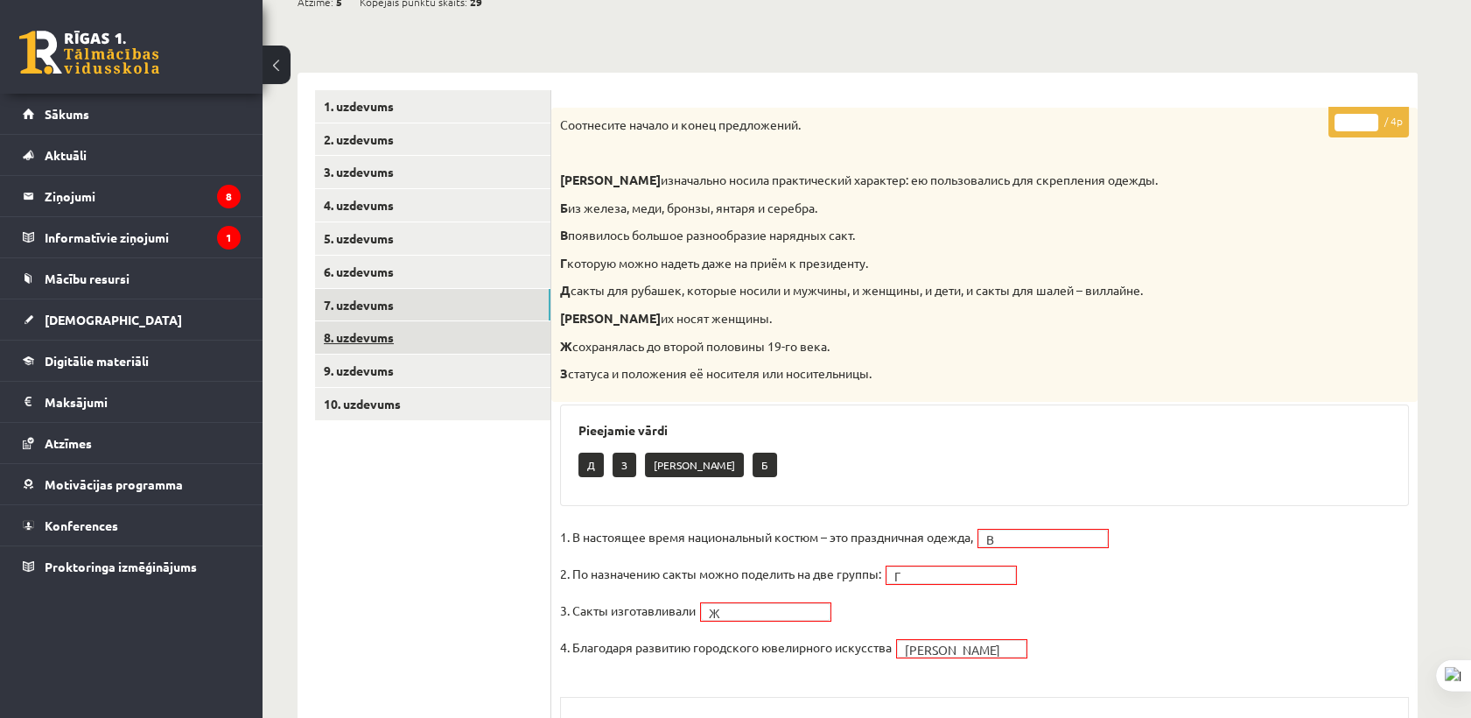
click at [390, 347] on link "8. uzdevums" at bounding box center [432, 337] width 235 height 32
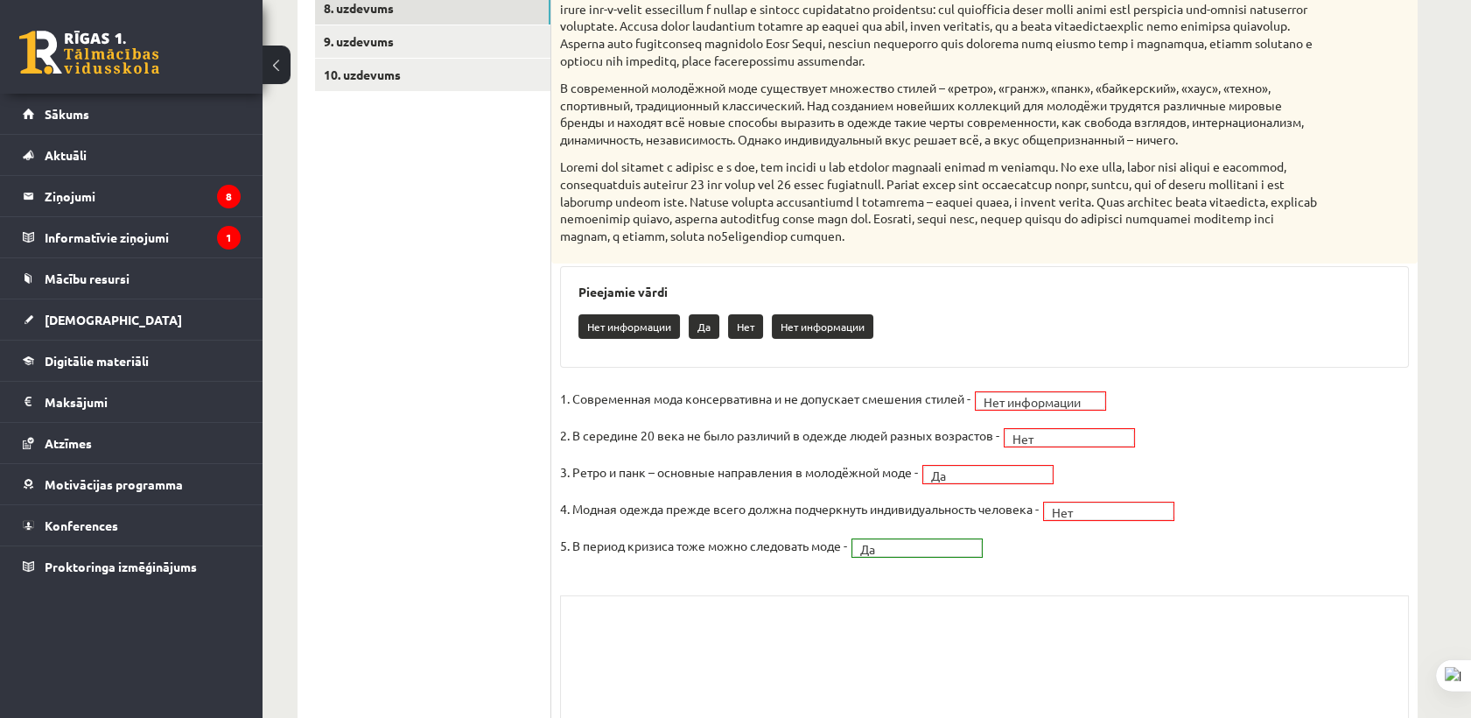
scroll to position [535, 0]
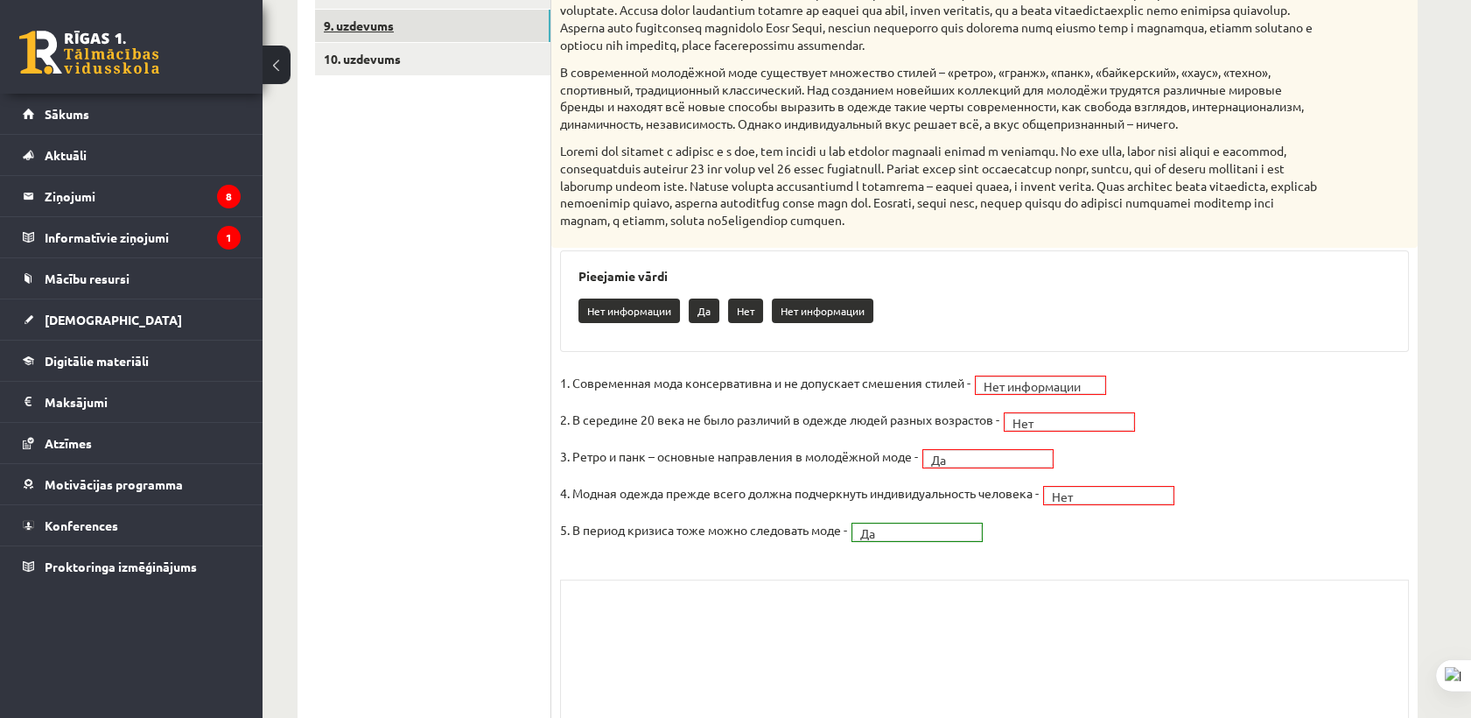
click at [400, 27] on link "9. uzdevums" at bounding box center [432, 26] width 235 height 32
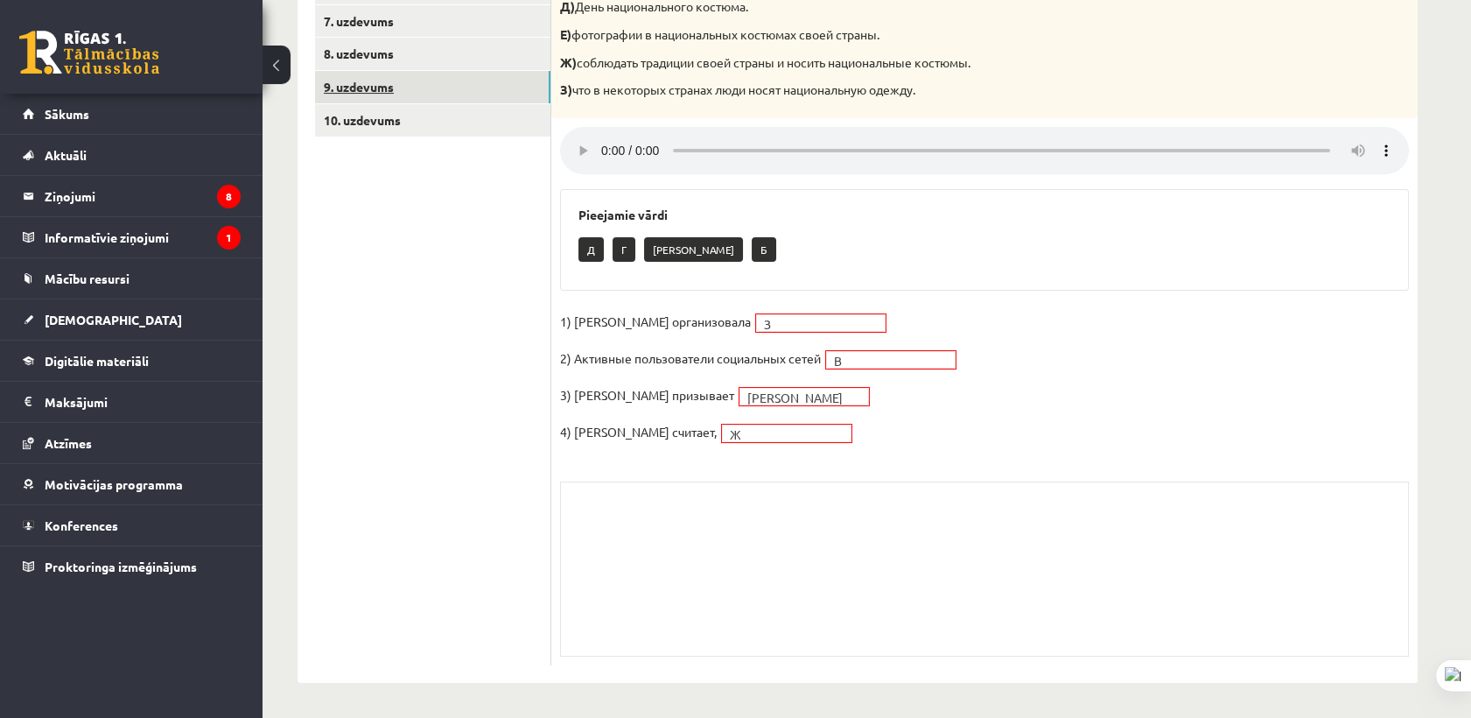
scroll to position [473, 0]
click at [363, 131] on link "10. uzdevums" at bounding box center [432, 121] width 235 height 32
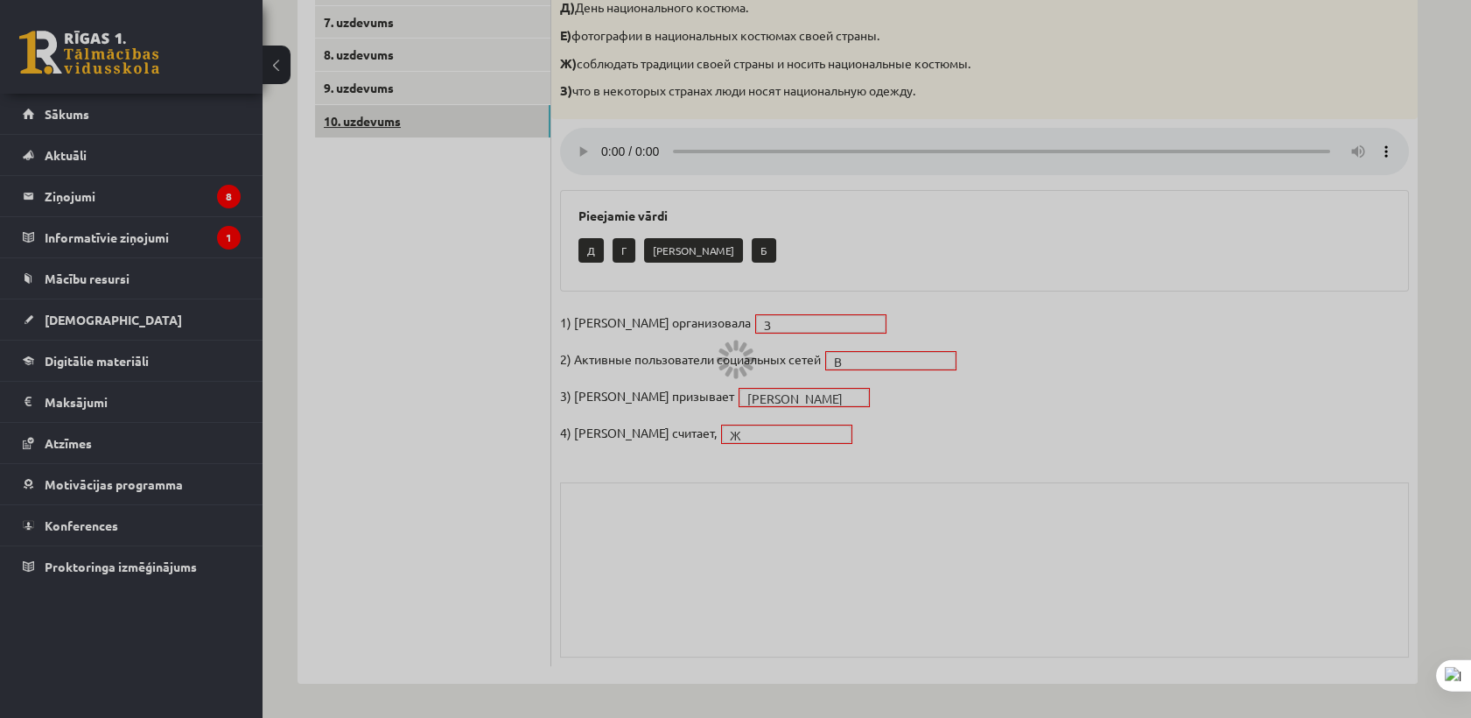
scroll to position [322, 0]
